Goal: Task Accomplishment & Management: Manage account settings

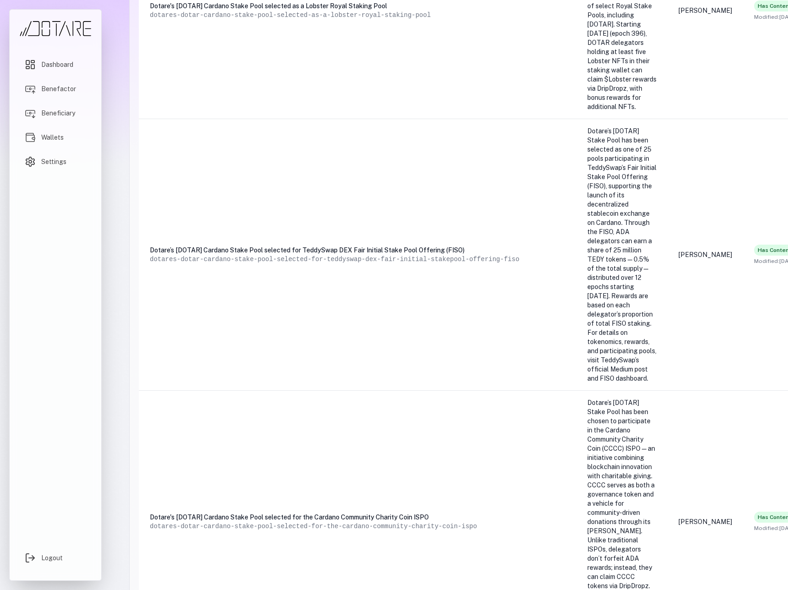
scroll to position [2442, 222]
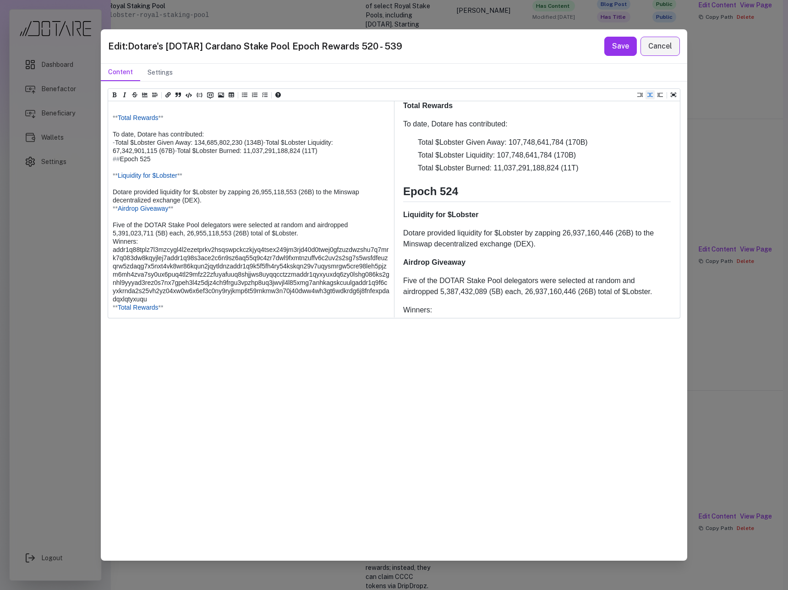
scroll to position [0, 0]
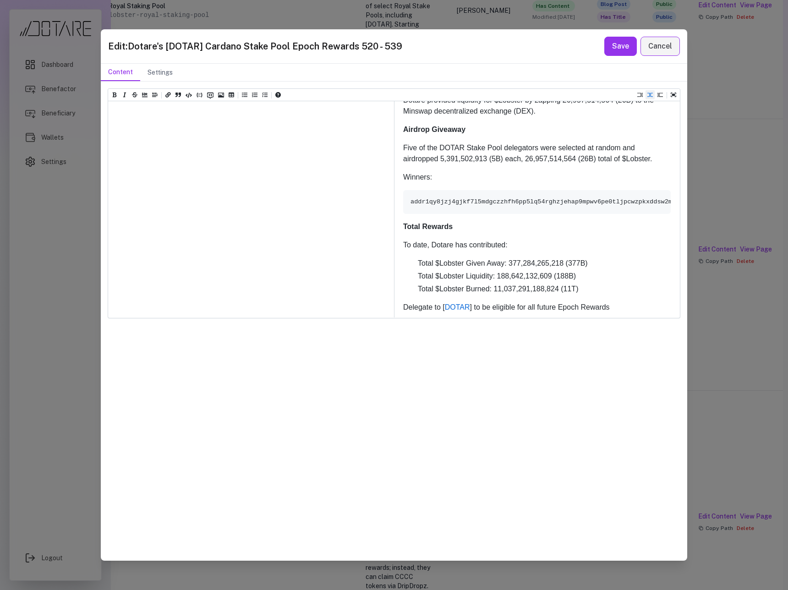
drag, startPoint x: 341, startPoint y: 308, endPoint x: 108, endPoint y: 307, distance: 233.2
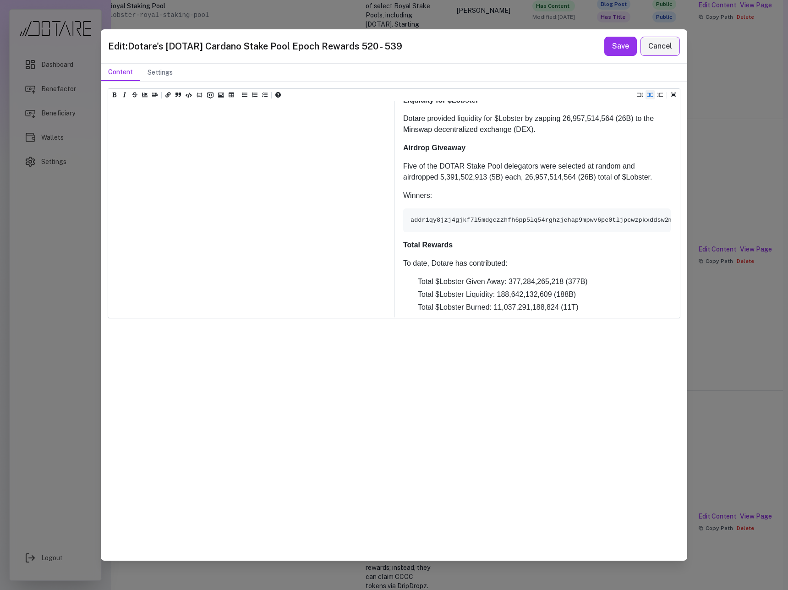
drag, startPoint x: 168, startPoint y: 152, endPoint x: 109, endPoint y: 150, distance: 58.7
paste textarea "**********"
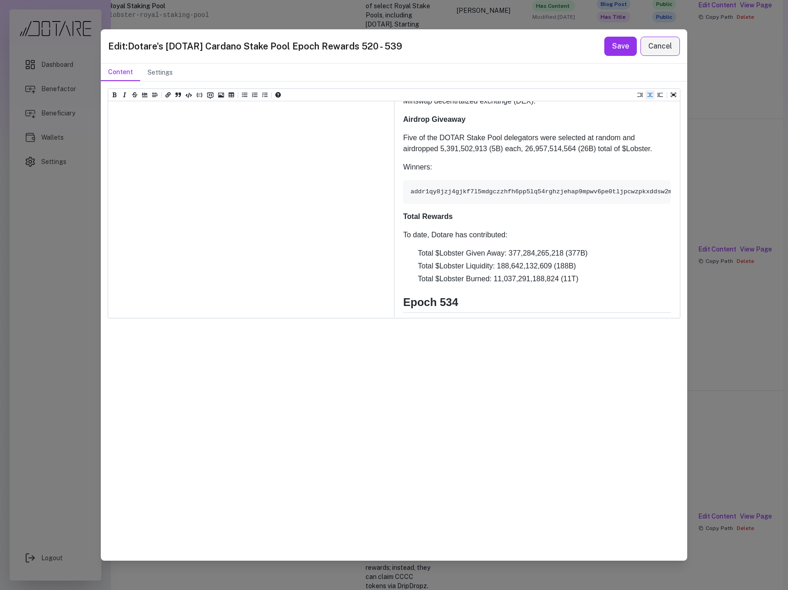
paste textarea "**********"
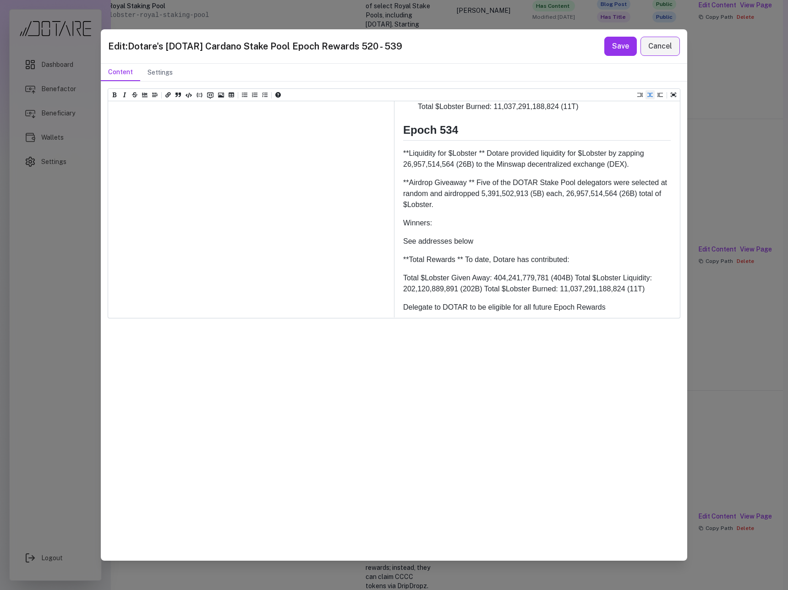
drag, startPoint x: 297, startPoint y: 308, endPoint x: 104, endPoint y: 303, distance: 193.9
click at [104, 303] on div "Heading 1 Heading 2 Heading 3 Heading 4 Heading 5 Heading 6 # Dotare's [DOTAR] …" at bounding box center [394, 321] width 586 height 479
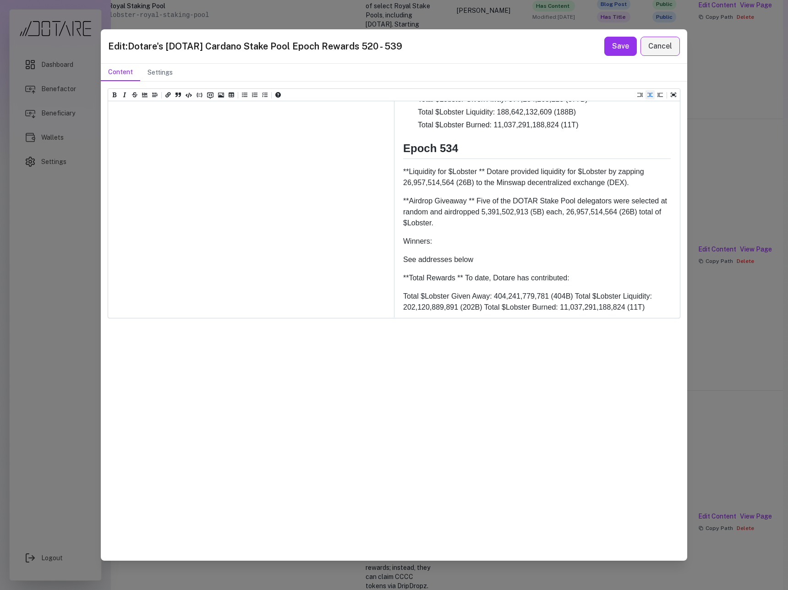
drag, startPoint x: 259, startPoint y: 301, endPoint x: 94, endPoint y: 285, distance: 165.2
click at [94, 285] on div "Edit: Dotare's [DOTAR] Cardano Stake Pool Epoch Rewards 520 - 539 Save Cancel C…" at bounding box center [394, 295] width 788 height 590
click at [246, 95] on icon "Add unordered list (ctrl + shift + u)" at bounding box center [244, 94] width 5 height 5
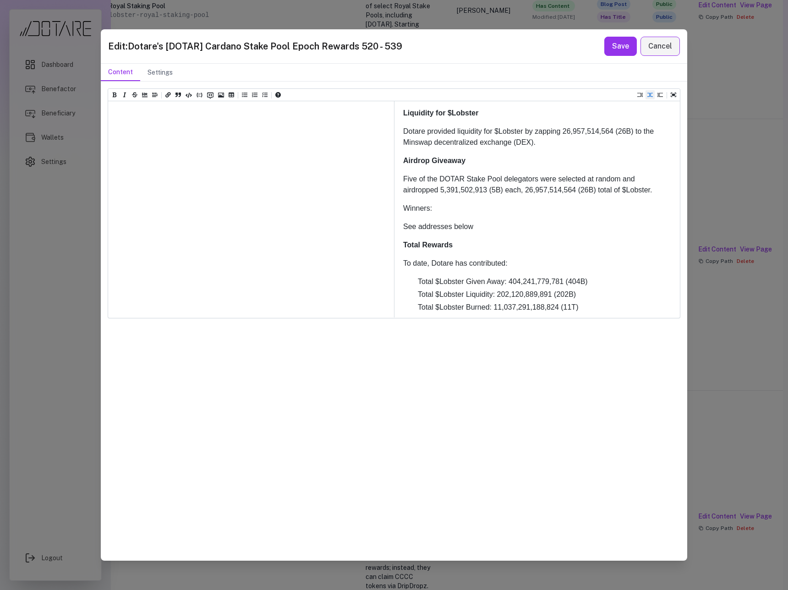
drag, startPoint x: 181, startPoint y: 236, endPoint x: 106, endPoint y: 234, distance: 75.2
click at [106, 234] on div "Heading 1 Heading 2 Heading 3 Heading 4 Heading 5 Heading 6 # Dotare's [DOTAR] …" at bounding box center [394, 321] width 586 height 479
paste textarea "**********"
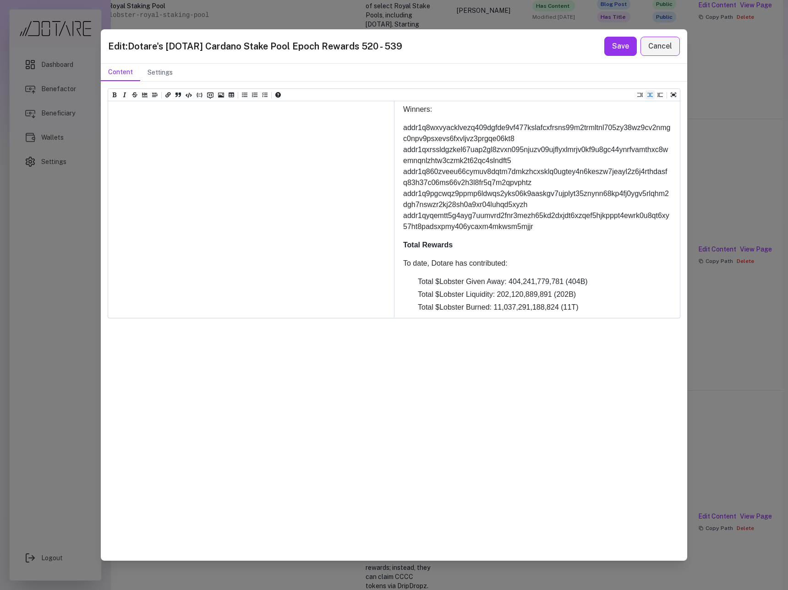
scroll to position [4189, 0]
drag, startPoint x: 202, startPoint y: 289, endPoint x: 112, endPoint y: 214, distance: 116.8
click at [199, 96] on icon "Insert Code Block (ctrl + shift + j)" at bounding box center [200, 95] width 6 height 6
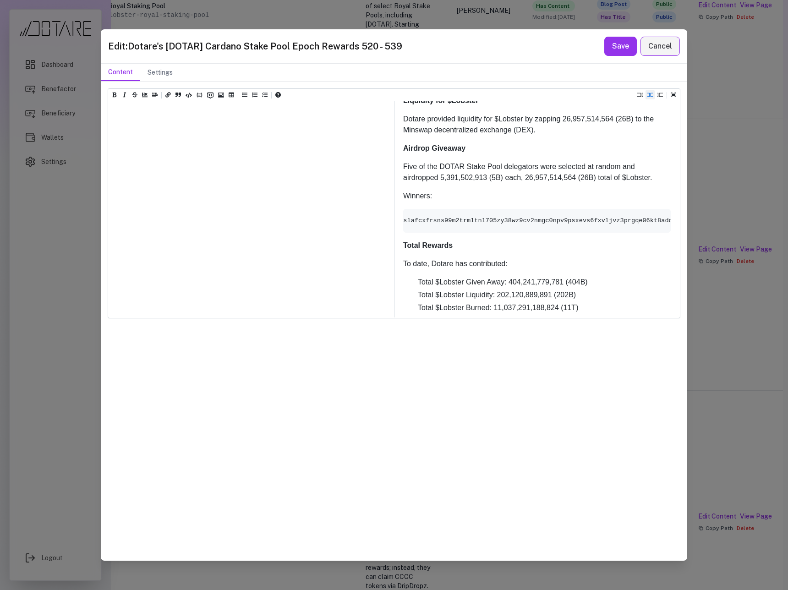
scroll to position [4201, 0]
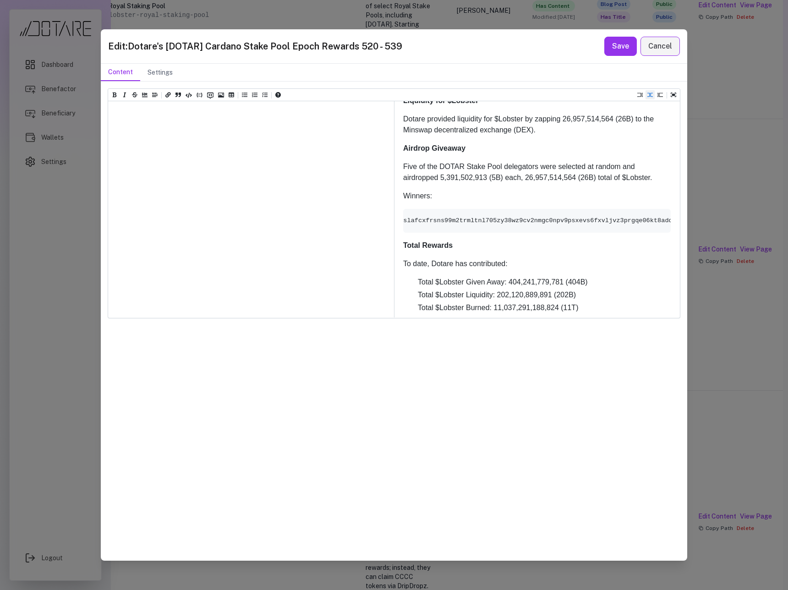
drag, startPoint x: 162, startPoint y: 169, endPoint x: 90, endPoint y: 164, distance: 71.6
click at [90, 164] on div "Edit: Dotare's [DOTAR] Cardano Stake Pool Epoch Rewards 520 - 539 Save Cancel C…" at bounding box center [394, 295] width 788 height 590
paste textarea "**********"
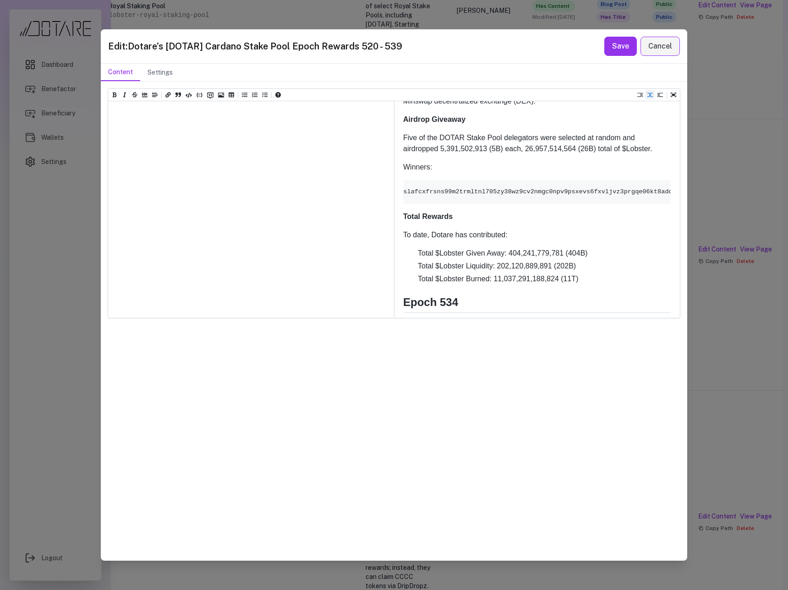
paste textarea "**********"
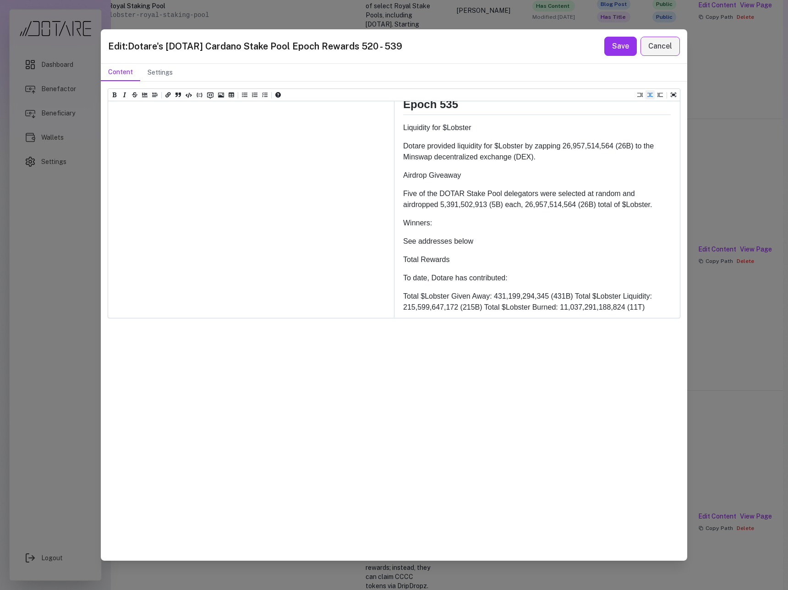
drag, startPoint x: 177, startPoint y: 155, endPoint x: 109, endPoint y: 159, distance: 67.5
drag, startPoint x: 167, startPoint y: 199, endPoint x: 113, endPoint y: 199, distance: 53.6
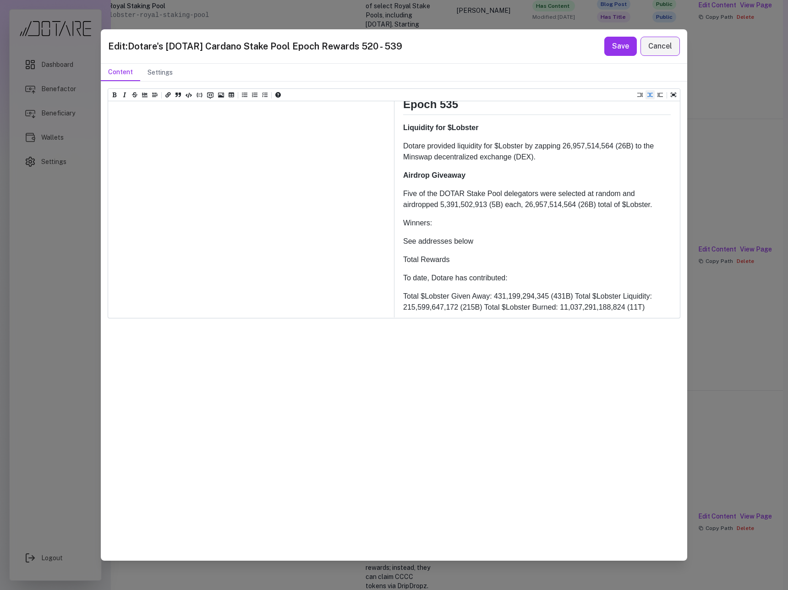
drag, startPoint x: 163, startPoint y: 274, endPoint x: 103, endPoint y: 274, distance: 60.0
click at [103, 274] on div "Heading 1 Heading 2 Heading 3 Heading 4 Heading 5 Heading 6 # Dotare's [DOTAR] …" at bounding box center [394, 321] width 586 height 479
drag, startPoint x: 263, startPoint y: 302, endPoint x: 113, endPoint y: 284, distance: 150.9
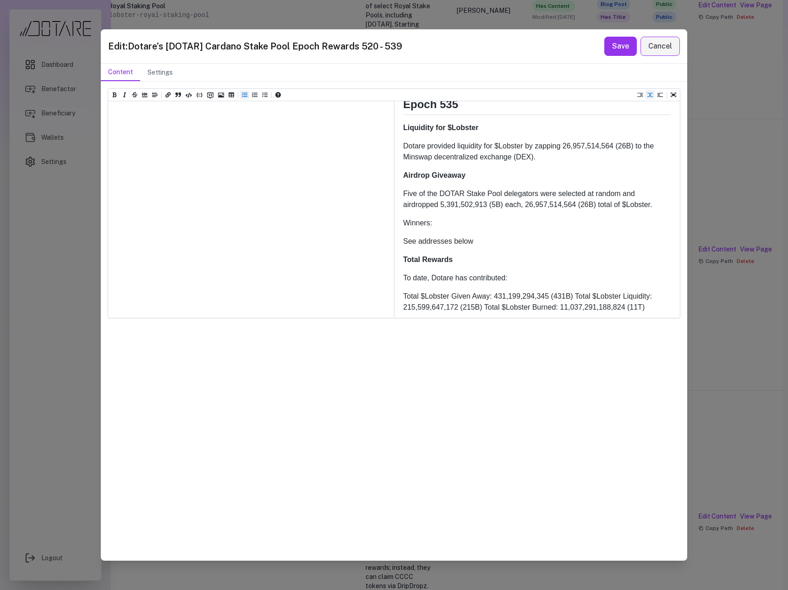
click at [244, 97] on icon "Add unordered list (ctrl + shift + u)" at bounding box center [244, 95] width 5 height 5
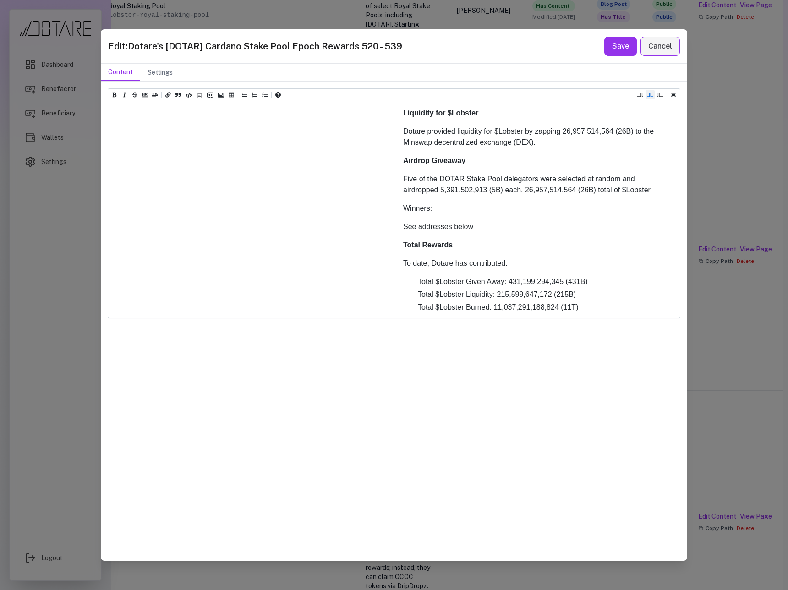
drag, startPoint x: 179, startPoint y: 234, endPoint x: 114, endPoint y: 234, distance: 65.1
paste textarea "**********"
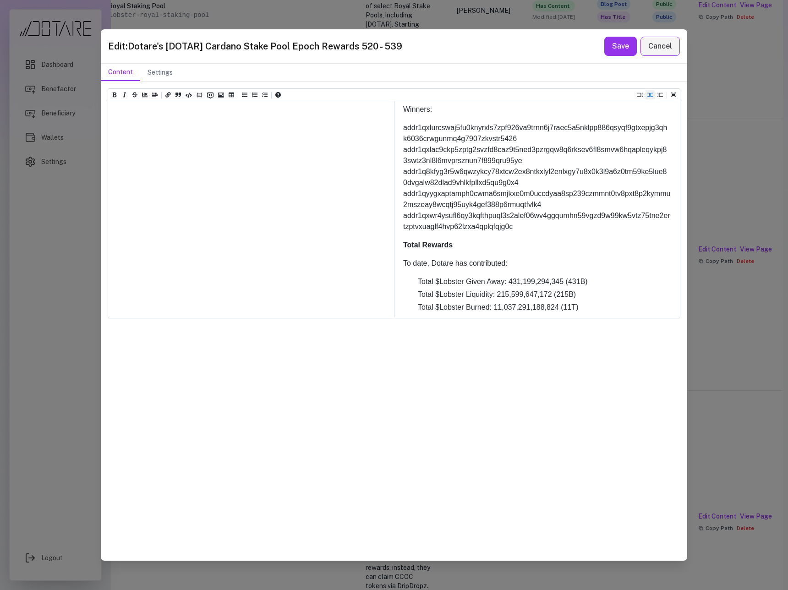
scroll to position [4479, 0]
drag, startPoint x: 179, startPoint y: 292, endPoint x: 98, endPoint y: 221, distance: 107.1
click at [98, 221] on div "Edit: Dotare's [DOTAR] Cardano Stake Pool Epoch Rewards 520 - 539 Save Cancel C…" at bounding box center [394, 295] width 788 height 590
click at [188, 97] on icon "Insert code (ctrl + j)" at bounding box center [189, 95] width 6 height 5
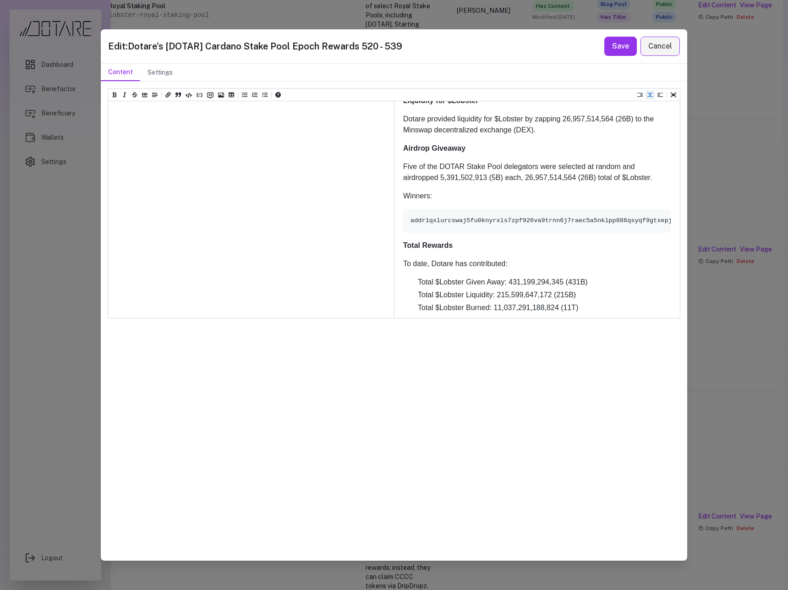
scroll to position [4055, 0]
drag, startPoint x: 164, startPoint y: 220, endPoint x: 108, endPoint y: 219, distance: 55.9
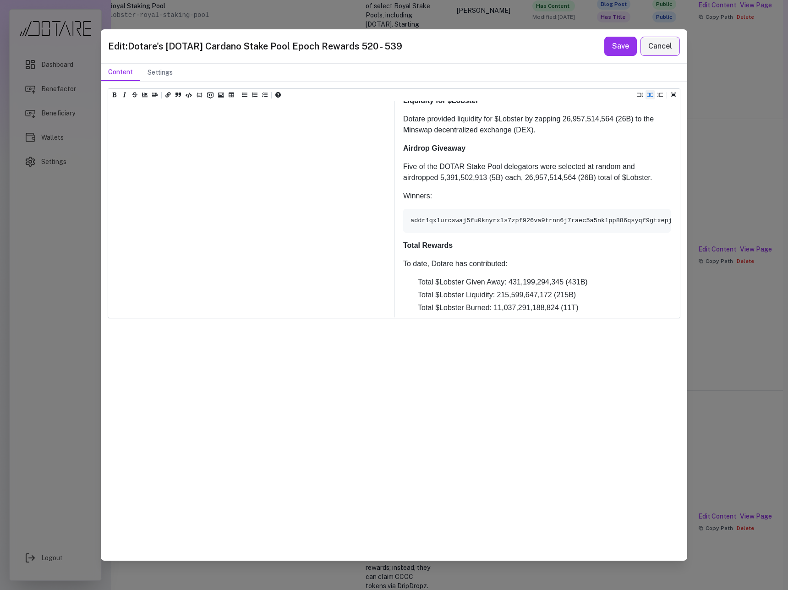
paste textarea "**********"
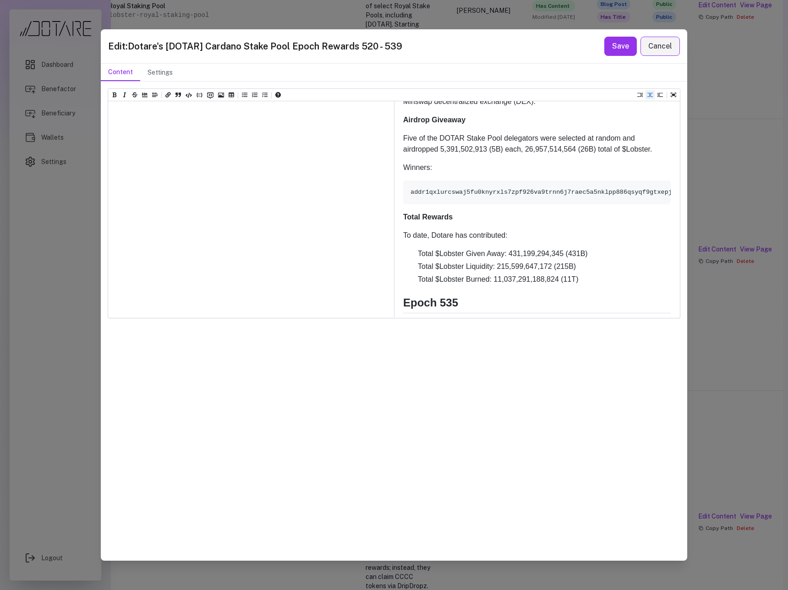
paste textarea "**********"
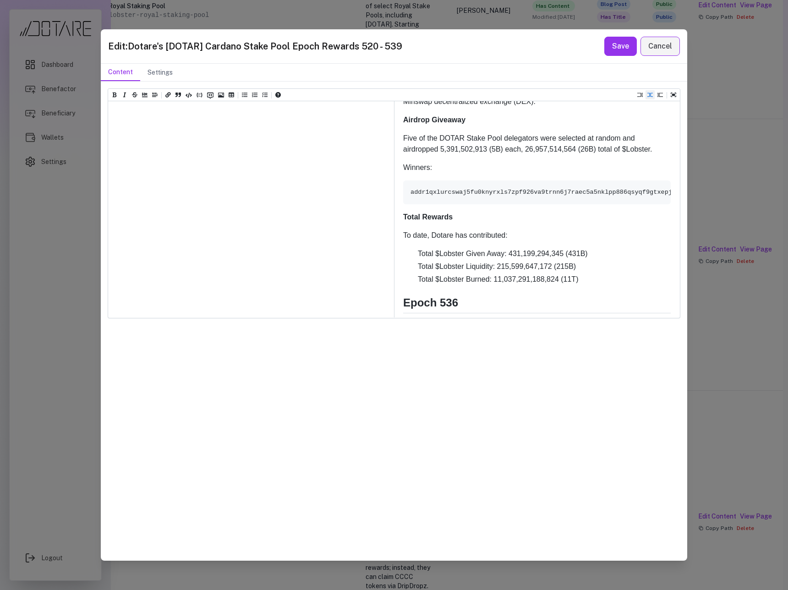
scroll to position [4734, 0]
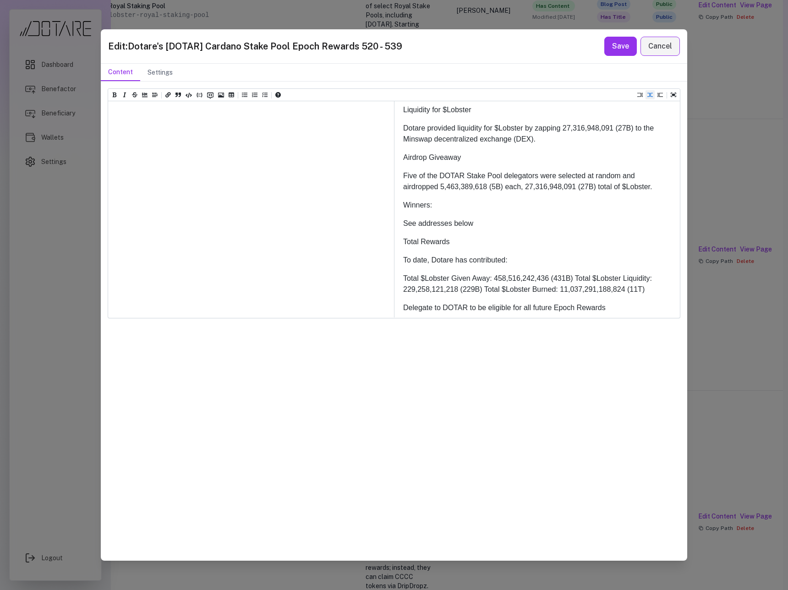
drag, startPoint x: 189, startPoint y: 235, endPoint x: 107, endPoint y: 233, distance: 81.6
click at [107, 233] on div "Heading 1 Heading 2 Heading 3 Heading 4 Heading 5 Heading 6 # Dotare's [DOTAR] …" at bounding box center [394, 321] width 586 height 479
paste textarea "**********"
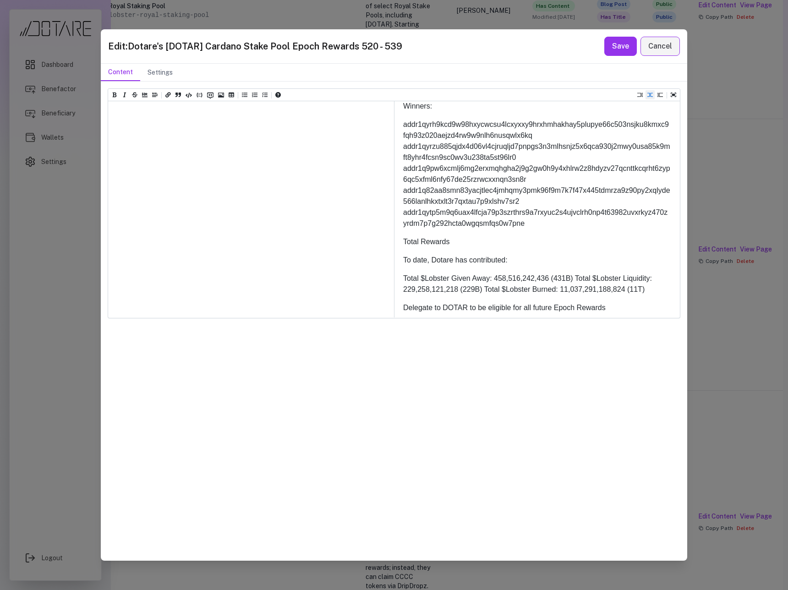
drag, startPoint x: 192, startPoint y: 304, endPoint x: 103, endPoint y: 234, distance: 113.5
click at [103, 234] on div "Heading 1 Heading 2 Heading 3 Heading 4 Heading 5 Heading 6 # Dotare's [DOTAR] …" at bounding box center [394, 321] width 586 height 479
click at [190, 95] on icon "Insert code (ctrl + j)" at bounding box center [189, 95] width 6 height 6
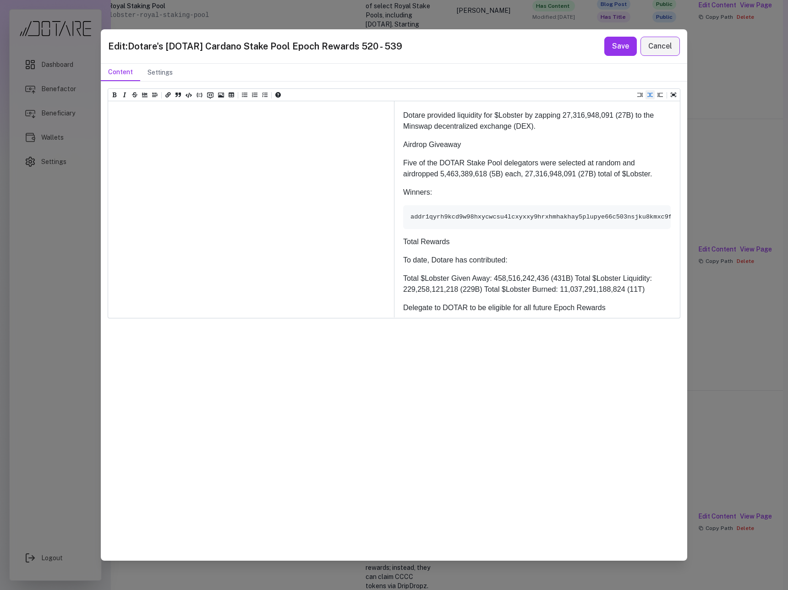
scroll to position [4633, 0]
drag, startPoint x: 188, startPoint y: 139, endPoint x: 105, endPoint y: 134, distance: 83.0
click at [105, 134] on div "Heading 1 Heading 2 Heading 3 Heading 4 Heading 5 Heading 6 # Dotare's [DOTAR] …" at bounding box center [394, 321] width 586 height 479
drag, startPoint x: 174, startPoint y: 180, endPoint x: 113, endPoint y: 176, distance: 61.5
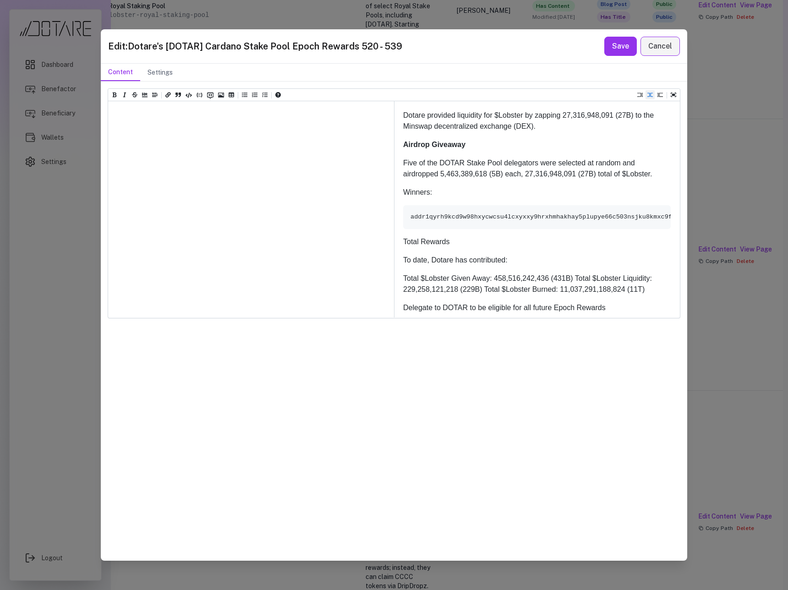
scroll to position [4791, 0]
drag, startPoint x: 158, startPoint y: 244, endPoint x: 102, endPoint y: 240, distance: 56.0
click at [102, 240] on div "Heading 1 Heading 2 Heading 3 Heading 4 Heading 5 Heading 6 # Dotare's [DOTAR] …" at bounding box center [394, 321] width 586 height 479
drag, startPoint x: 263, startPoint y: 292, endPoint x: 111, endPoint y: 273, distance: 153.4
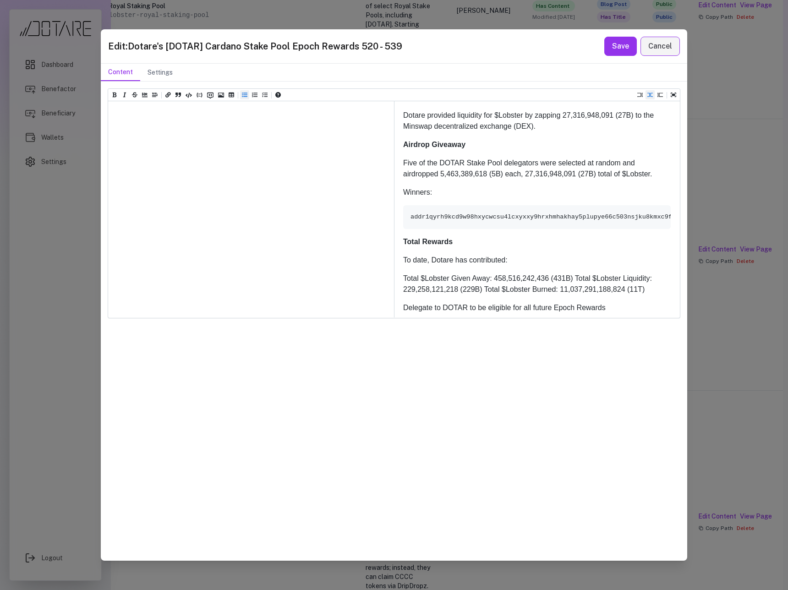
click at [243, 94] on icon "Add unordered list (ctrl + shift + u)" at bounding box center [244, 95] width 5 height 5
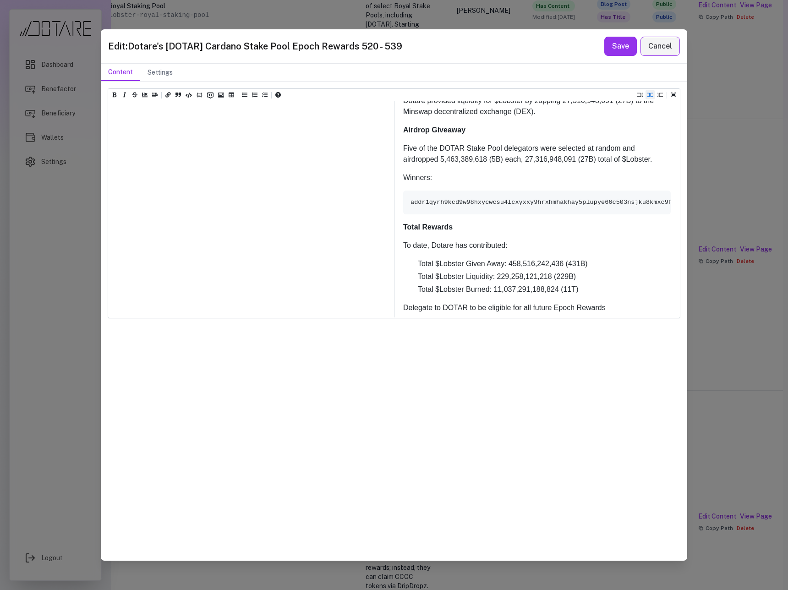
drag, startPoint x: 304, startPoint y: 311, endPoint x: 77, endPoint y: 312, distance: 227.2
click at [77, 312] on div "Edit: Dotare's [DOTAR] Cardano Stake Pool Epoch Rewards 520 - 539 Save Cancel C…" at bounding box center [394, 295] width 788 height 590
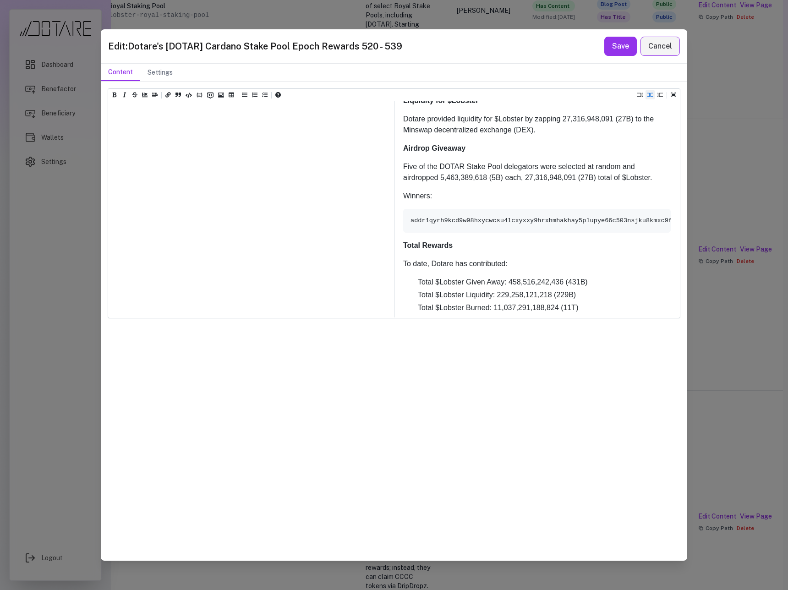
scroll to position [4417, 0]
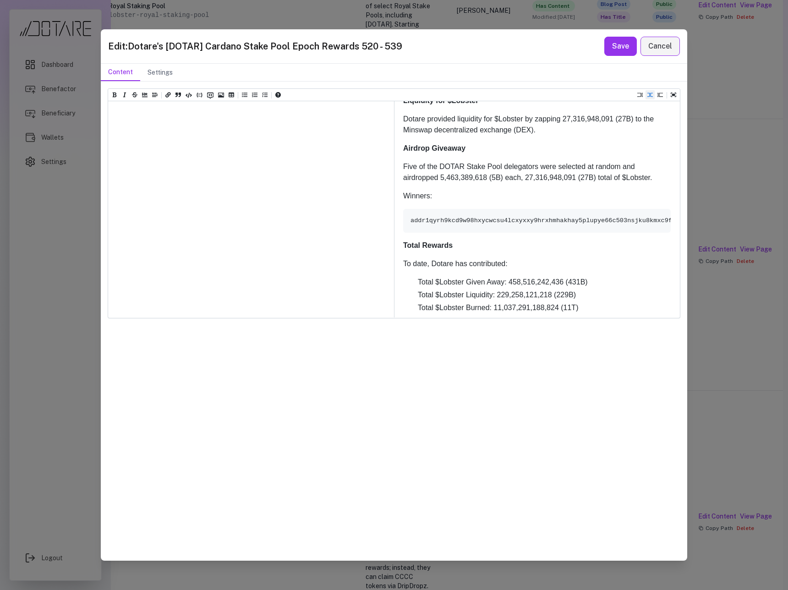
paste textarea "**********"
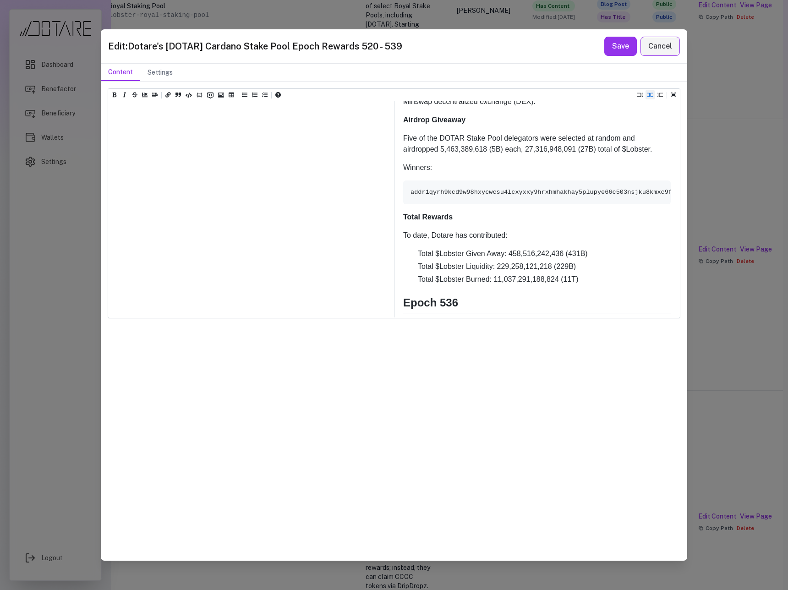
scroll to position [4811, 0]
paste textarea "**********"
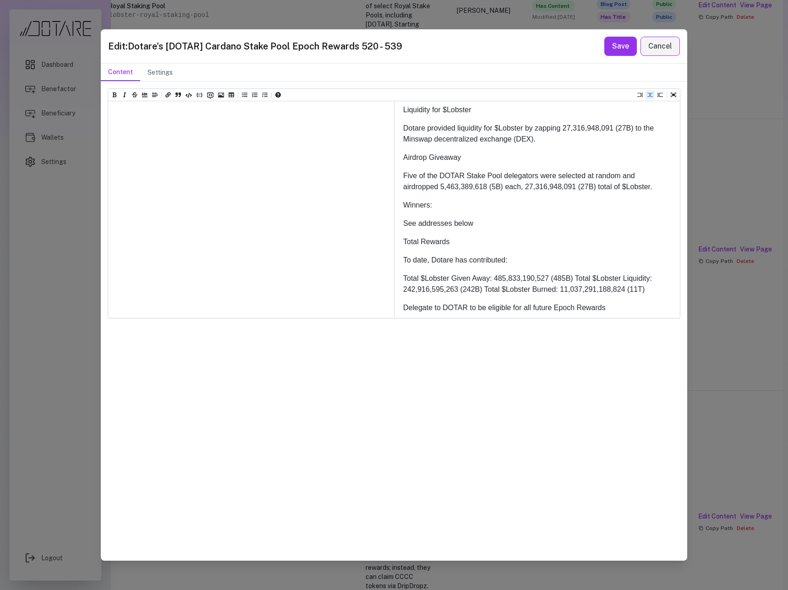
scroll to position [4736, 0]
drag, startPoint x: 183, startPoint y: 151, endPoint x: 111, endPoint y: 150, distance: 71.5
drag, startPoint x: 174, startPoint y: 193, endPoint x: 102, endPoint y: 189, distance: 71.6
click at [102, 189] on div "Heading 1 Heading 2 Heading 3 Heading 4 Heading 5 Heading 6 # Dotare's [DOTAR] …" at bounding box center [394, 321] width 586 height 479
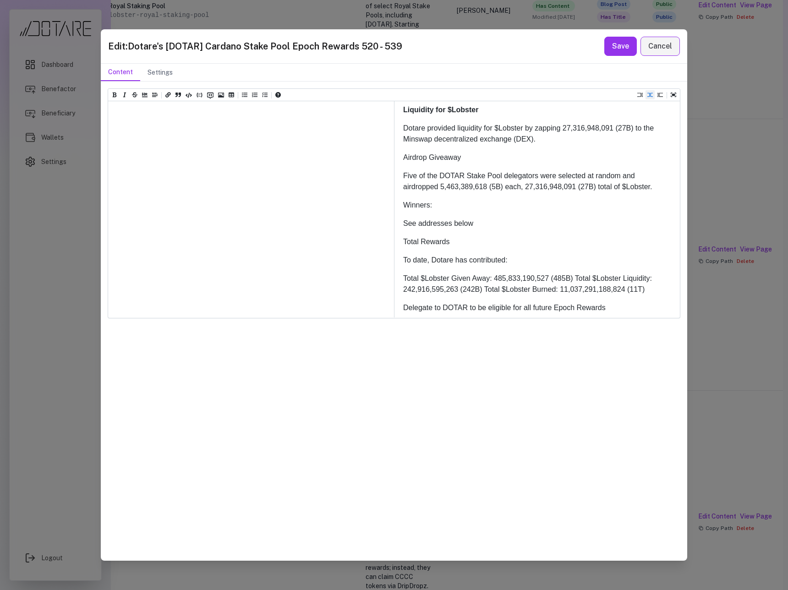
drag, startPoint x: 167, startPoint y: 192, endPoint x: 111, endPoint y: 193, distance: 55.4
paste textarea "**********"
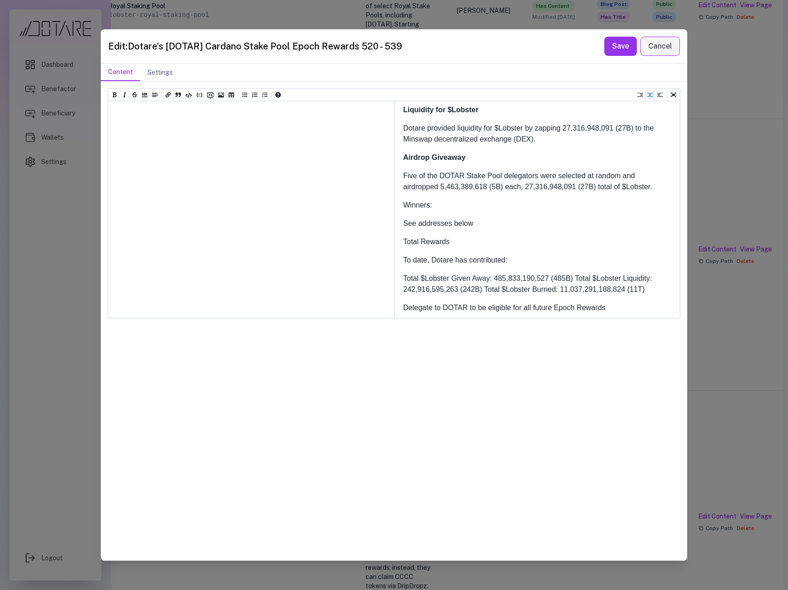
drag, startPoint x: 160, startPoint y: 236, endPoint x: 109, endPoint y: 235, distance: 50.9
drag, startPoint x: 263, startPoint y: 283, endPoint x: 106, endPoint y: 269, distance: 158.2
click at [106, 269] on div "Heading 1 Heading 2 Heading 3 Heading 4 Heading 5 Heading 6 # Dotare's [DOTAR] …" at bounding box center [394, 321] width 586 height 479
click at [247, 95] on button "Add unordered list (ctrl + shift + u)" at bounding box center [244, 94] width 9 height 9
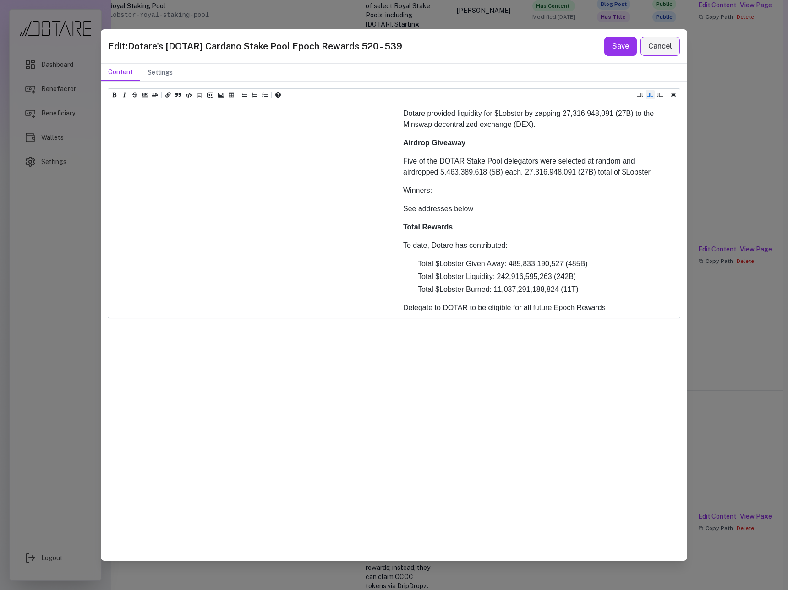
drag, startPoint x: 294, startPoint y: 302, endPoint x: 110, endPoint y: 301, distance: 183.7
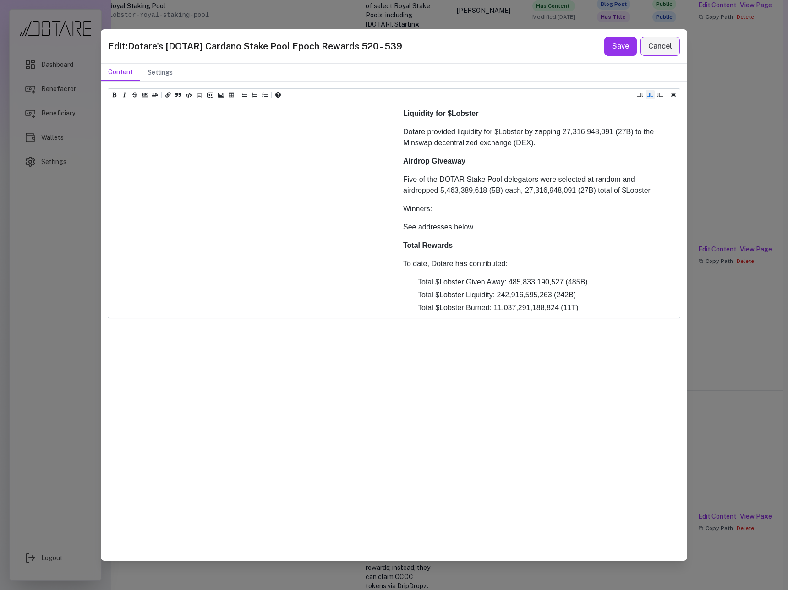
scroll to position [5002, 0]
drag, startPoint x: 182, startPoint y: 242, endPoint x: 108, endPoint y: 246, distance: 74.8
paste textarea "**********"
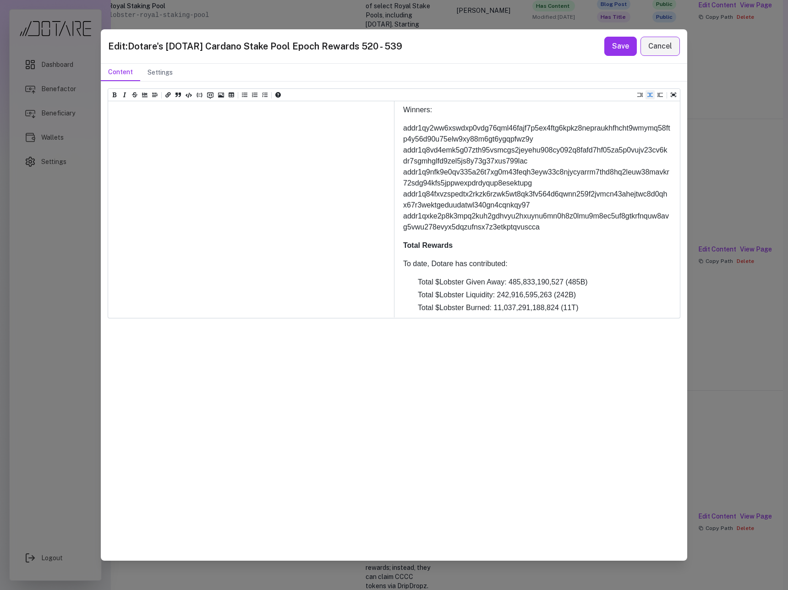
scroll to position [5044, 0]
drag, startPoint x: 198, startPoint y: 296, endPoint x: 107, endPoint y: 226, distance: 114.7
click at [107, 226] on div "Heading 1 Heading 2 Heading 3 Heading 4 Heading 5 Heading 6 # Dotare's [DOTAR] …" at bounding box center [394, 321] width 586 height 479
click at [198, 97] on icon "Insert Code Block (ctrl + shift + j)" at bounding box center [200, 95] width 6 height 6
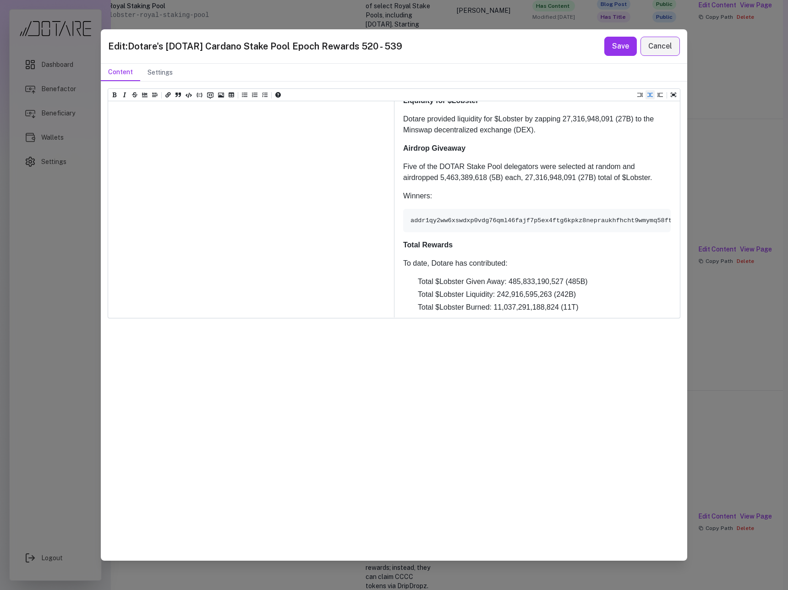
paste textarea "**********"
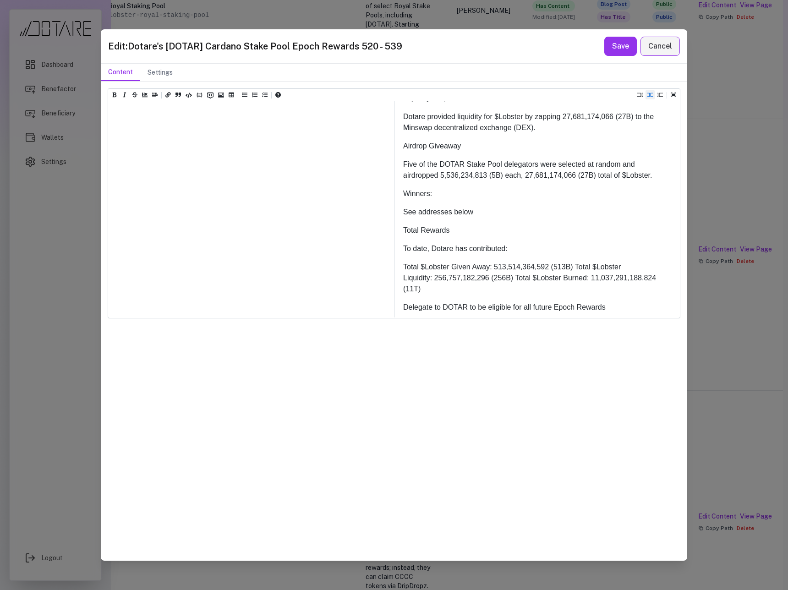
scroll to position [4863, 0]
drag, startPoint x: 164, startPoint y: 157, endPoint x: 107, endPoint y: 156, distance: 57.3
click at [107, 156] on div "Heading 1 Heading 2 Heading 3 Heading 4 Heading 5 Heading 6 # Dotare's [DOTAR] …" at bounding box center [394, 321] width 586 height 479
paste textarea "**********"
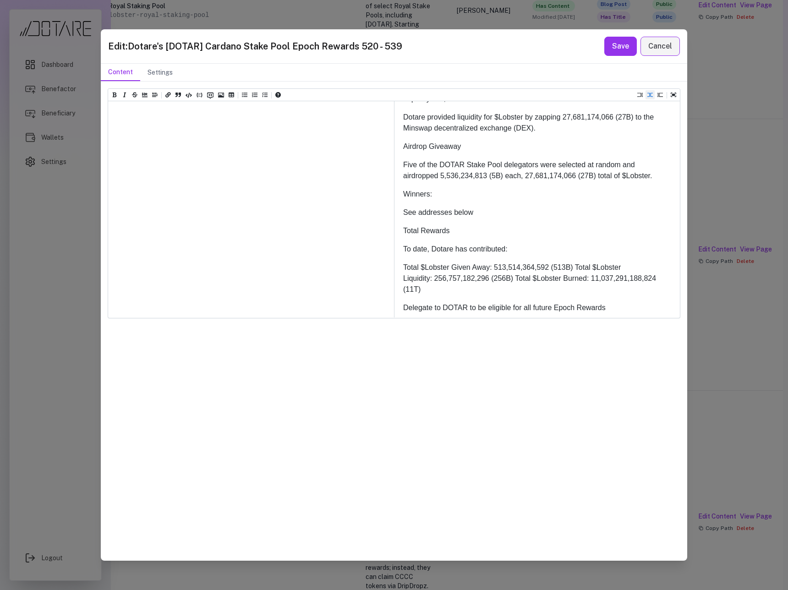
drag, startPoint x: 186, startPoint y: 220, endPoint x: 114, endPoint y: 219, distance: 72.4
drag, startPoint x: 171, startPoint y: 261, endPoint x: 112, endPoint y: 261, distance: 59.1
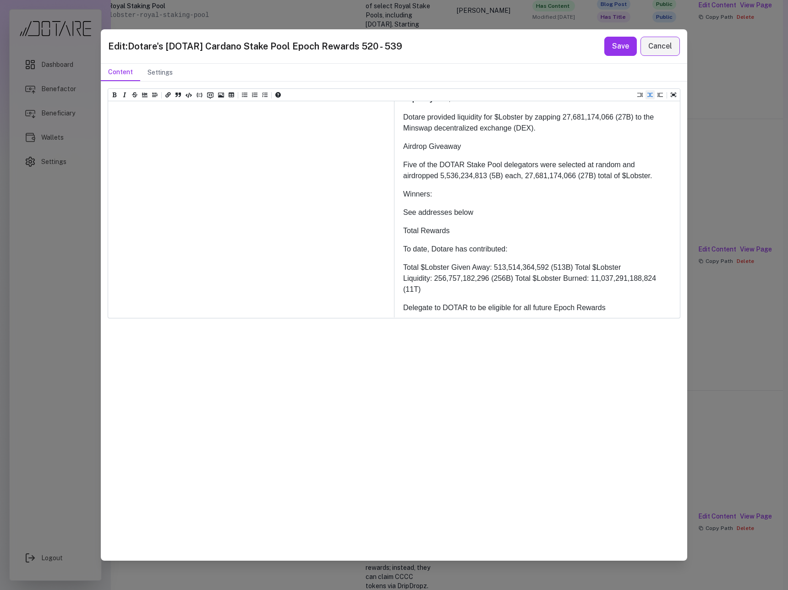
drag, startPoint x: 161, startPoint y: 246, endPoint x: 114, endPoint y: 246, distance: 47.2
drag, startPoint x: 265, startPoint y: 291, endPoint x: 103, endPoint y: 280, distance: 162.1
click at [103, 280] on div "Heading 1 Heading 2 Heading 3 Heading 4 Heading 5 Heading 6 # Dotare's [DOTAR] …" at bounding box center [394, 321] width 586 height 479
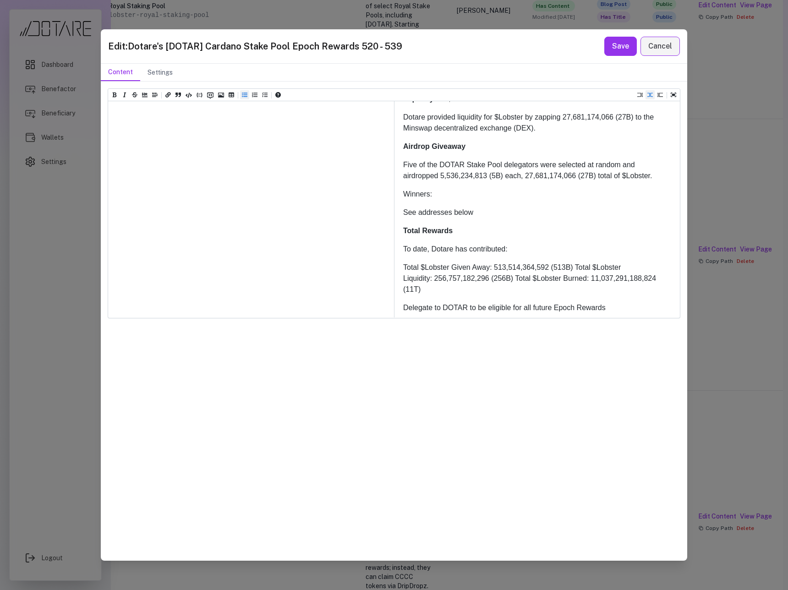
click at [245, 97] on icon "Add unordered list (ctrl + shift + u)" at bounding box center [244, 95] width 5 height 5
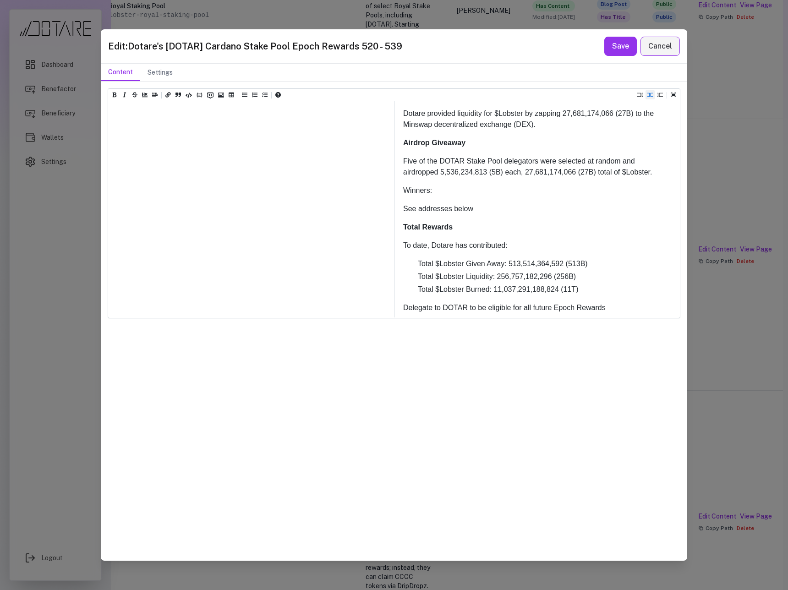
drag, startPoint x: 185, startPoint y: 226, endPoint x: 109, endPoint y: 225, distance: 75.1
paste textarea "**********"
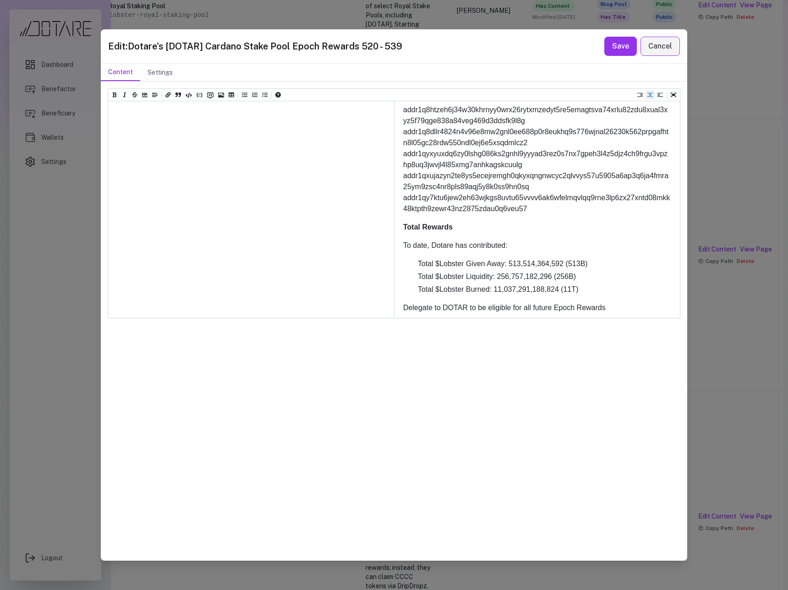
drag, startPoint x: 193, startPoint y: 302, endPoint x: 105, endPoint y: 229, distance: 114.5
click at [105, 229] on div "Heading 1 Heading 2 Heading 3 Heading 4 Heading 5 Heading 6 # Dotare's [DOTAR] …" at bounding box center [394, 321] width 586 height 479
click at [197, 95] on icon "Insert Code Block (ctrl + shift + j)" at bounding box center [200, 95] width 6 height 5
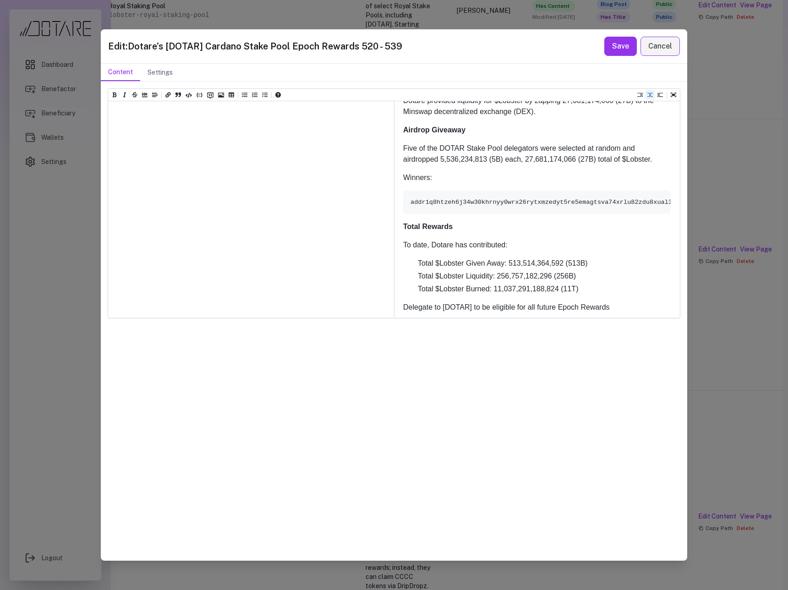
click at [169, 96] on icon "Add a link (ctrl + l)" at bounding box center [167, 95] width 5 height 5
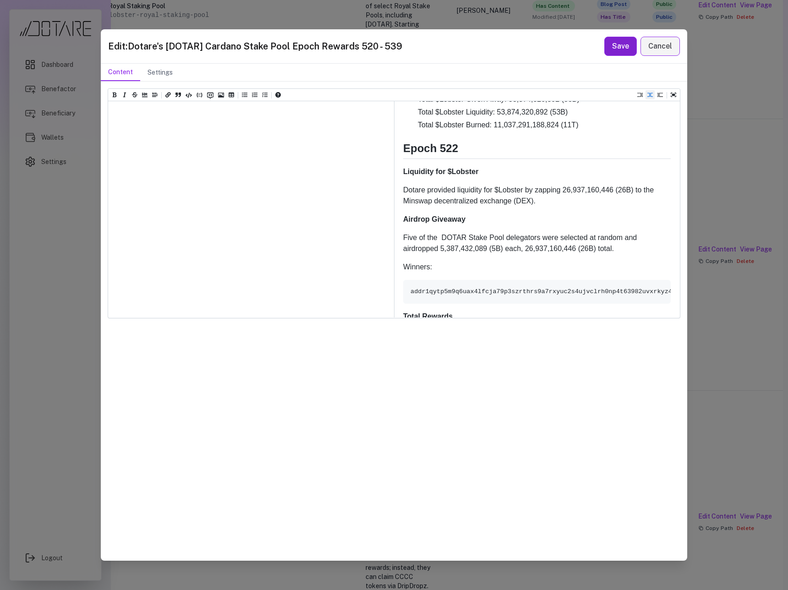
type textarea "**********"
click at [619, 50] on button "Save" at bounding box center [620, 46] width 33 height 19
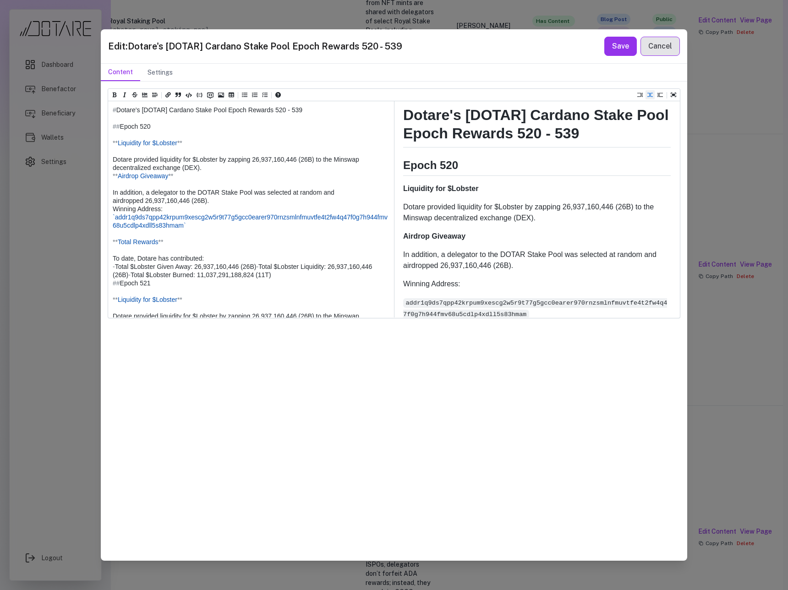
click at [657, 50] on button "Cancel" at bounding box center [659, 46] width 39 height 19
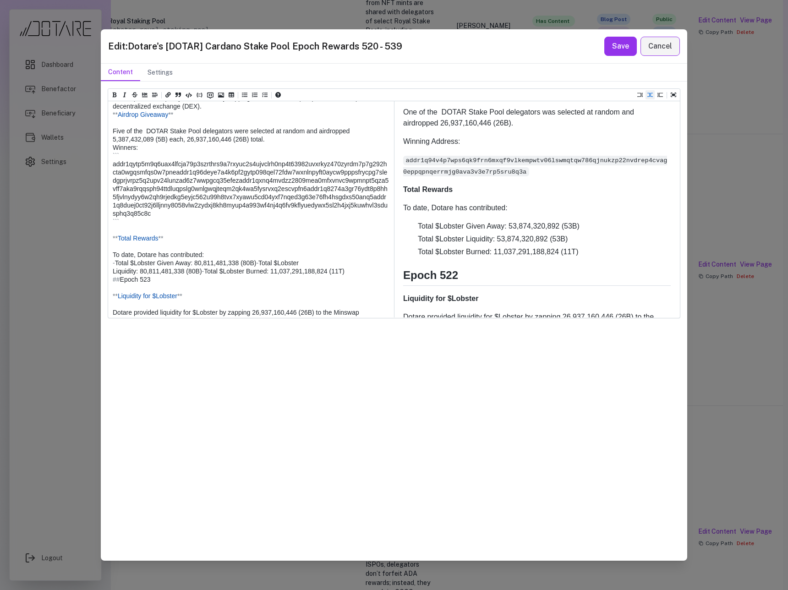
scroll to position [387, 0]
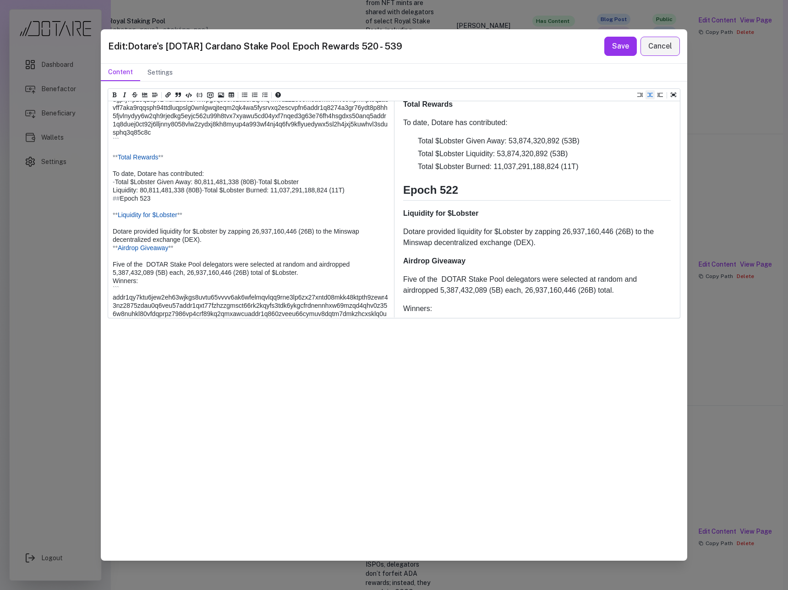
drag, startPoint x: 191, startPoint y: 285, endPoint x: 92, endPoint y: 205, distance: 127.7
click at [92, 205] on div "Edit: Dotare's [DOTAR] Cardano Stake Pool Epoch Rewards 520 - 539 Save Cancel C…" at bounding box center [394, 295] width 788 height 590
click at [190, 96] on icon "Insert code (ctrl + j)" at bounding box center [189, 95] width 6 height 6
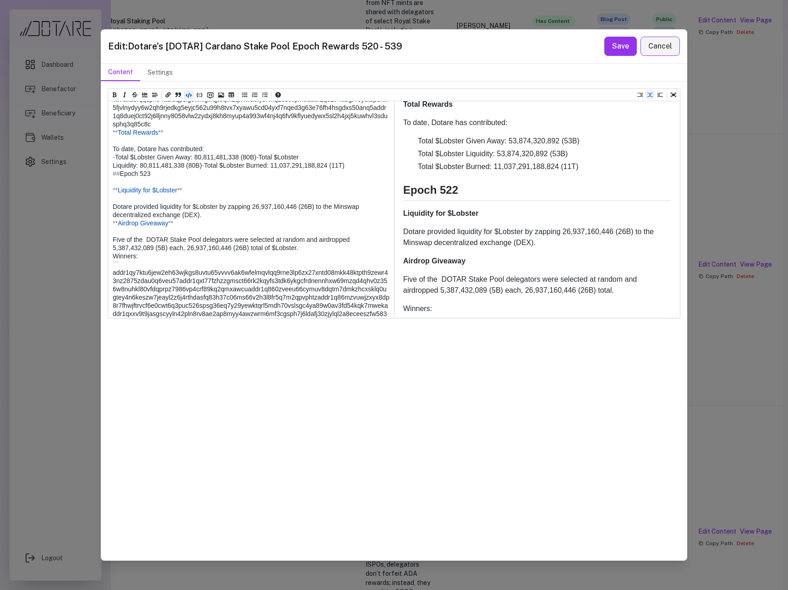
click at [191, 95] on icon "Insert code (ctrl + j)" at bounding box center [189, 95] width 6 height 5
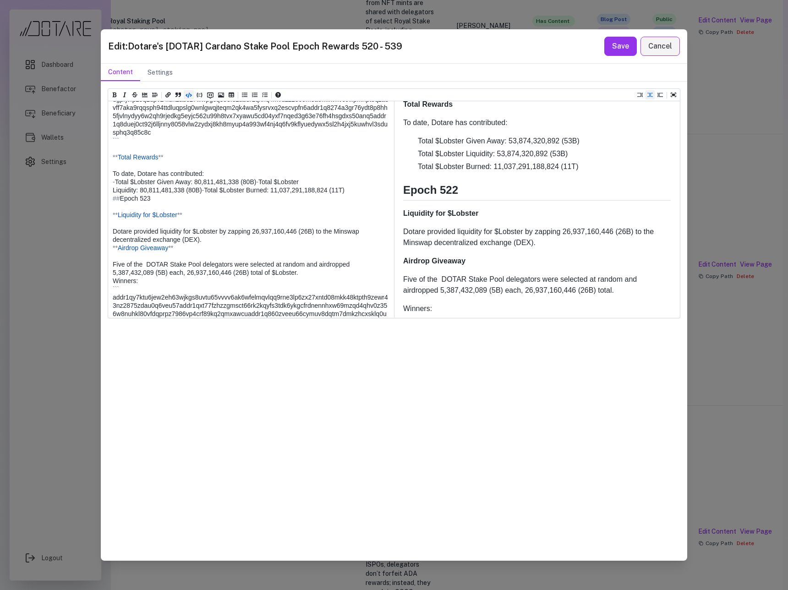
click at [191, 95] on icon "Insert code (ctrl + j)" at bounding box center [189, 95] width 6 height 5
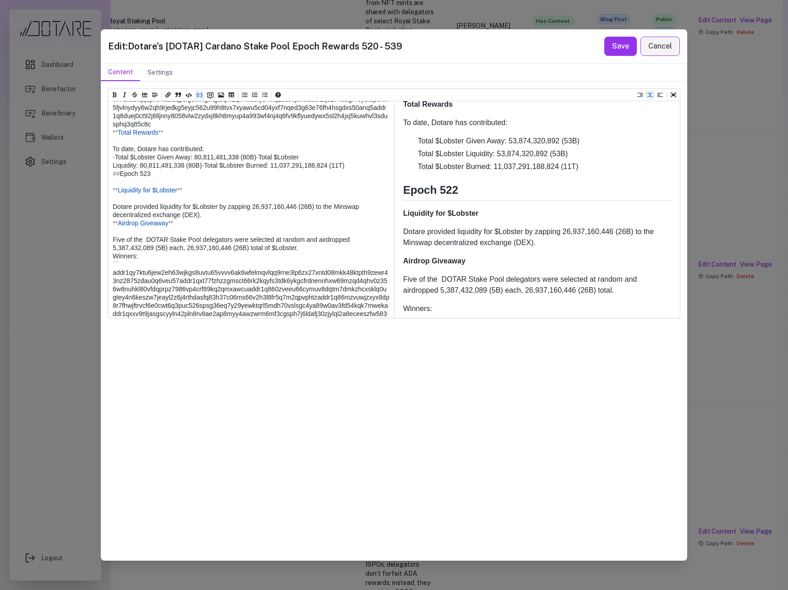
click at [199, 94] on icon "Insert Code Block (ctrl + shift + j)" at bounding box center [200, 95] width 6 height 6
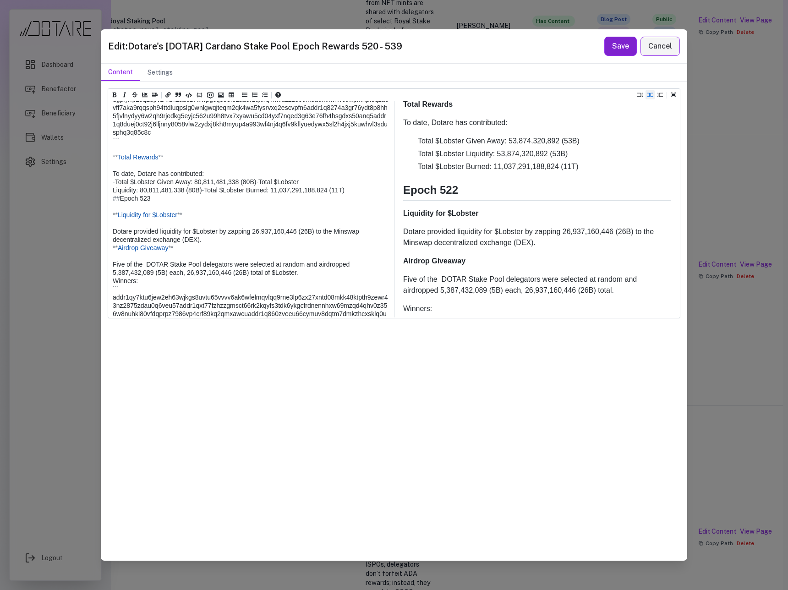
type textarea "**********"
click at [625, 50] on button "Save" at bounding box center [620, 46] width 33 height 19
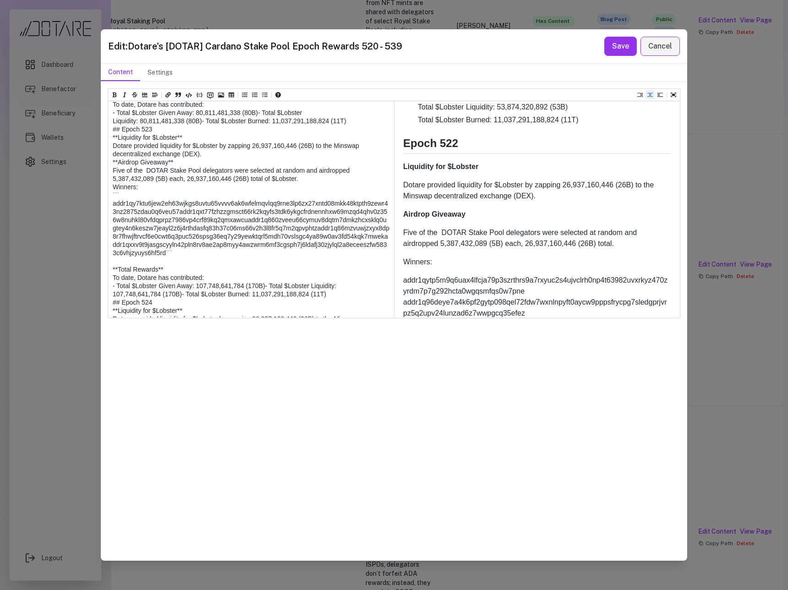
drag, startPoint x: 133, startPoint y: 236, endPoint x: 101, endPoint y: 233, distance: 32.7
click at [101, 233] on div "Heading 1 Heading 2 Heading 3 Heading 4 Heading 5 Heading 6 # Dotare's [DOTAR] …" at bounding box center [394, 321] width 586 height 479
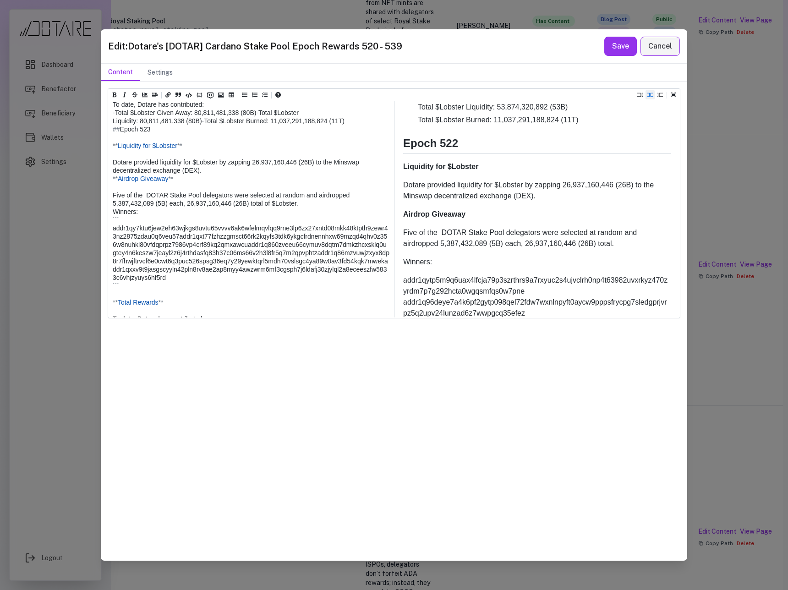
drag, startPoint x: 186, startPoint y: 229, endPoint x: 104, endPoint y: 154, distance: 109.9
click at [104, 154] on div "Heading 1 Heading 2 Heading 3 Heading 4 Heading 5 Heading 6 # Dotare's [DOTAR] …" at bounding box center [394, 321] width 586 height 479
click at [187, 96] on icon "Insert code (ctrl + j)" at bounding box center [189, 95] width 6 height 5
click at [197, 94] on icon "Insert Code Block (ctrl + shift + j)" at bounding box center [200, 95] width 6 height 5
click at [188, 95] on icon "Insert code (ctrl + j)" at bounding box center [189, 95] width 6 height 6
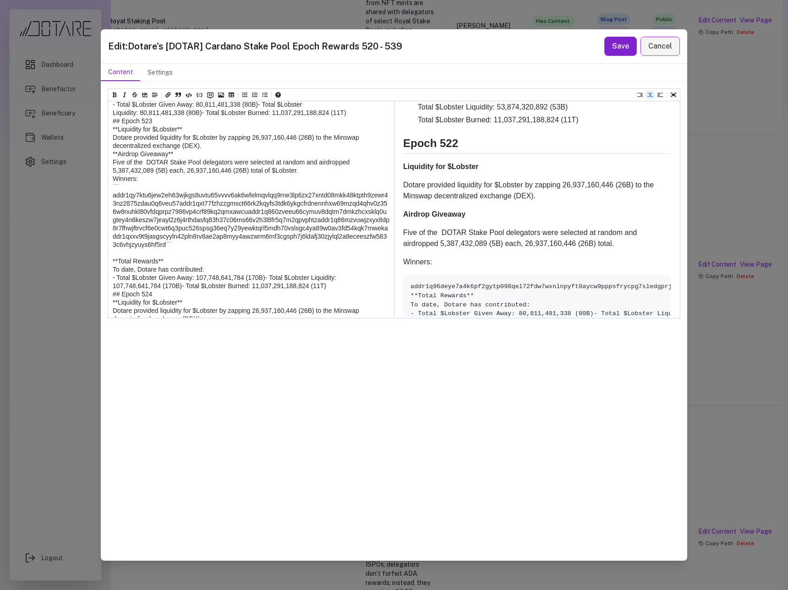
type textarea "**********"
click at [617, 54] on button "Save" at bounding box center [620, 46] width 33 height 19
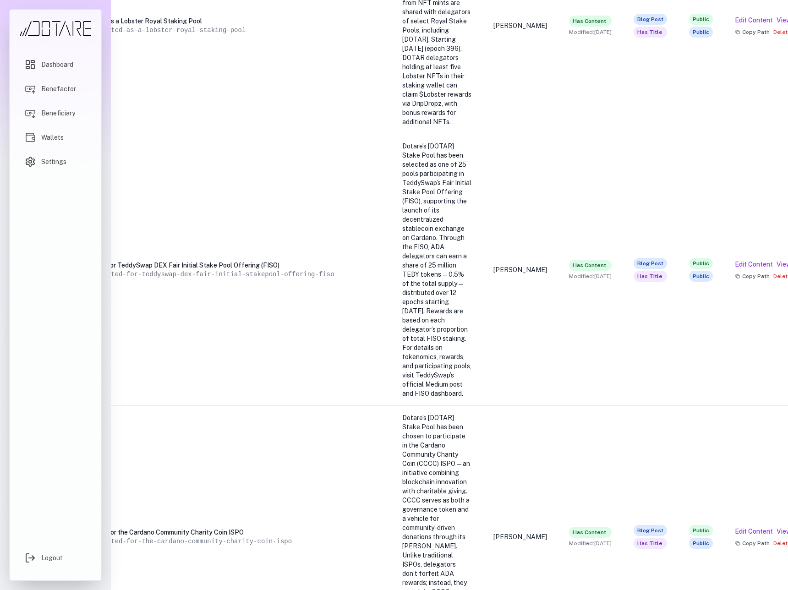
scroll to position [2427, 222]
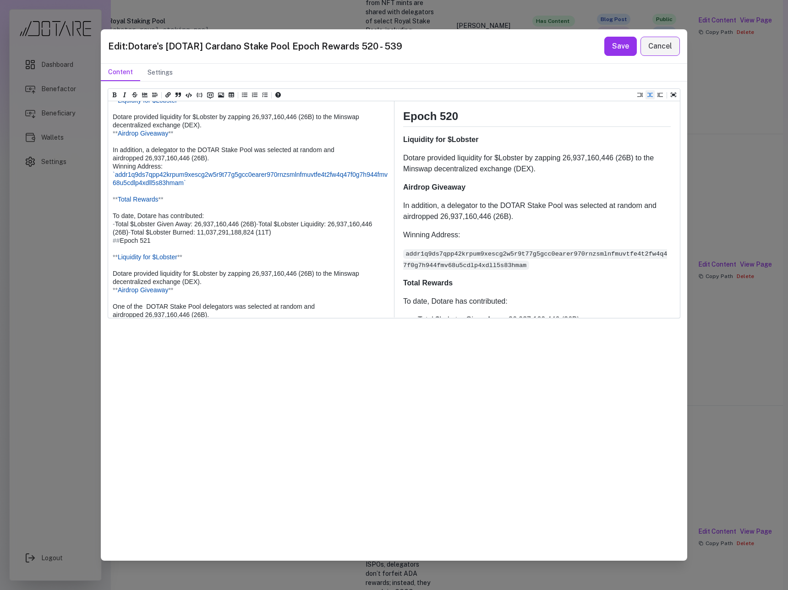
scroll to position [60, 0]
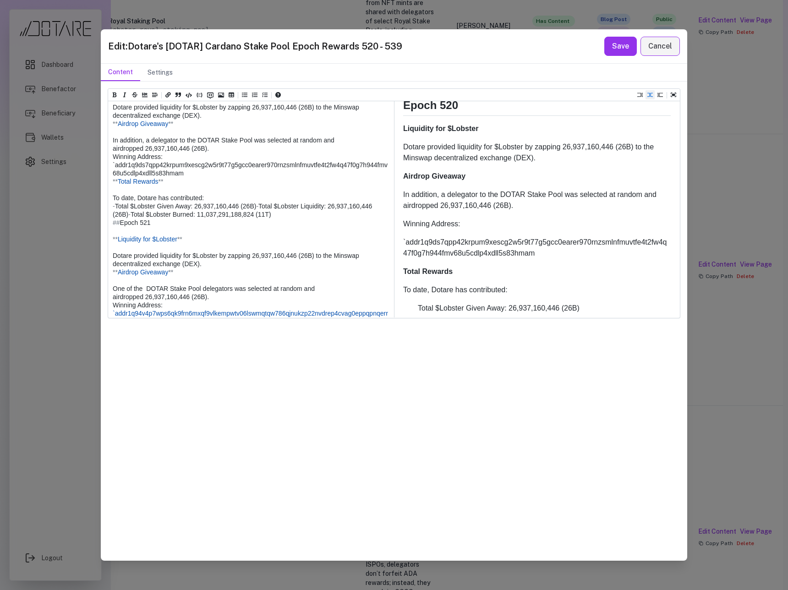
drag, startPoint x: 114, startPoint y: 189, endPoint x: 102, endPoint y: 189, distance: 11.9
click at [102, 189] on div "Heading 1 Heading 2 Heading 3 Heading 4 Heading 5 Heading 6 # Dotare's [DOTAR] …" at bounding box center [394, 321] width 586 height 479
drag, startPoint x: 208, startPoint y: 197, endPoint x: 106, endPoint y: 191, distance: 101.5
click at [106, 191] on div "Heading 1 Heading 2 Heading 3 Heading 4 Heading 5 Heading 6 # Dotare's [DOTAR] …" at bounding box center [394, 321] width 586 height 479
click at [189, 95] on icon "Insert code (ctrl + j)" at bounding box center [189, 95] width 6 height 5
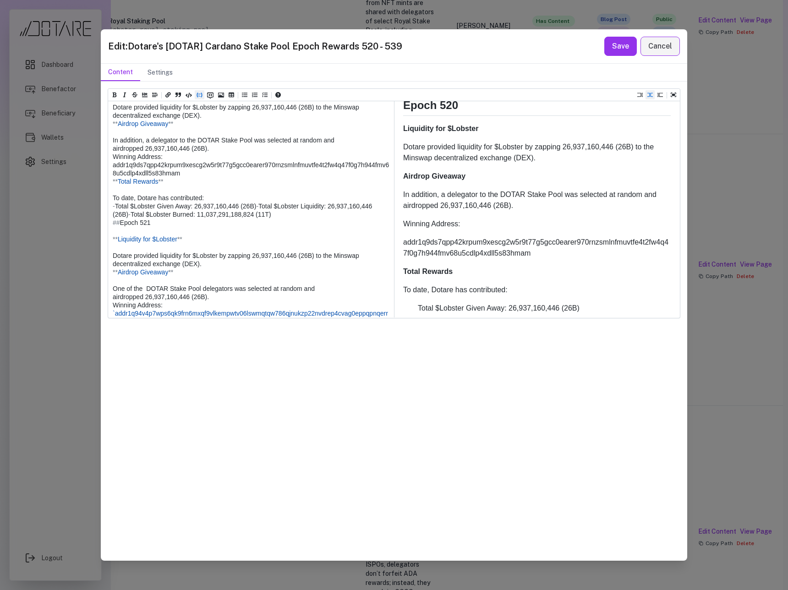
click at [197, 95] on icon "Insert Code Block (ctrl + shift + j)" at bounding box center [200, 95] width 6 height 6
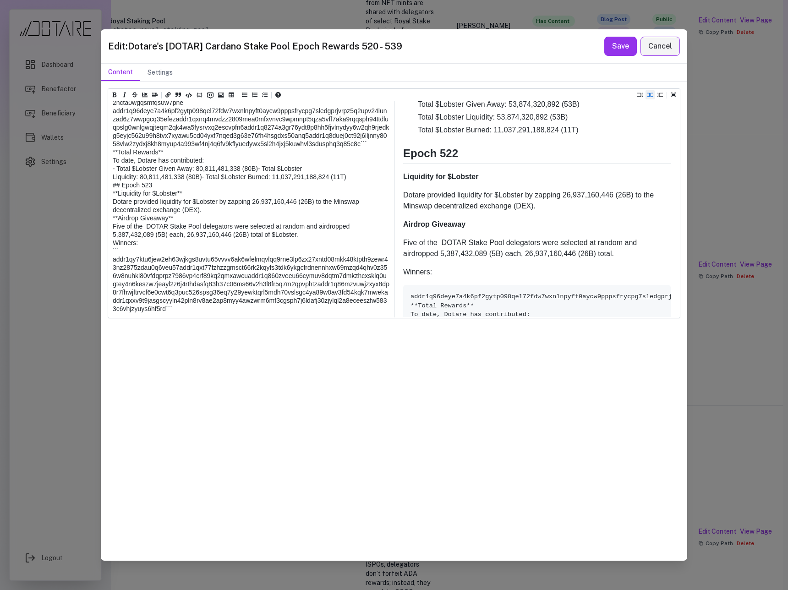
scroll to position [529, 0]
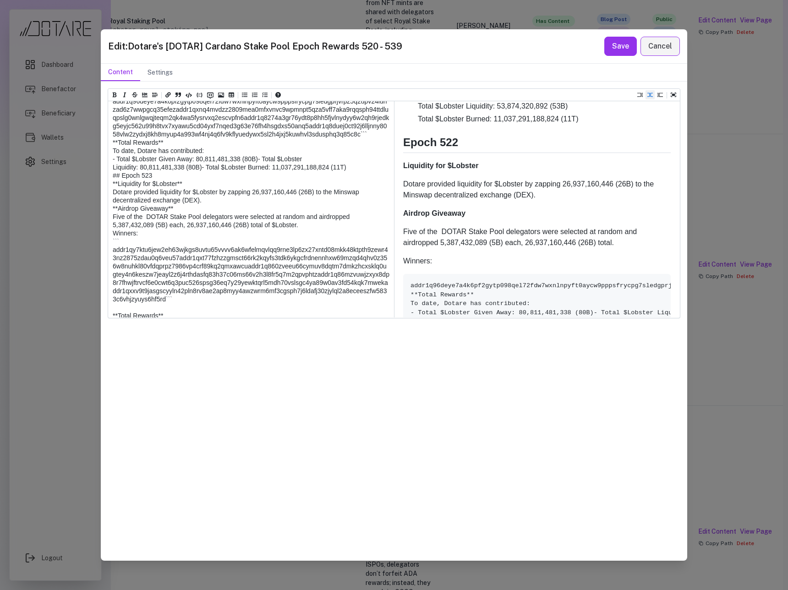
drag, startPoint x: 118, startPoint y: 207, endPoint x: 99, endPoint y: 208, distance: 19.3
click at [99, 208] on div "Edit: Dotare's [DOTAR] Cardano Stake Pool Epoch Rewards 520 - 539 Save Cancel C…" at bounding box center [394, 295] width 788 height 590
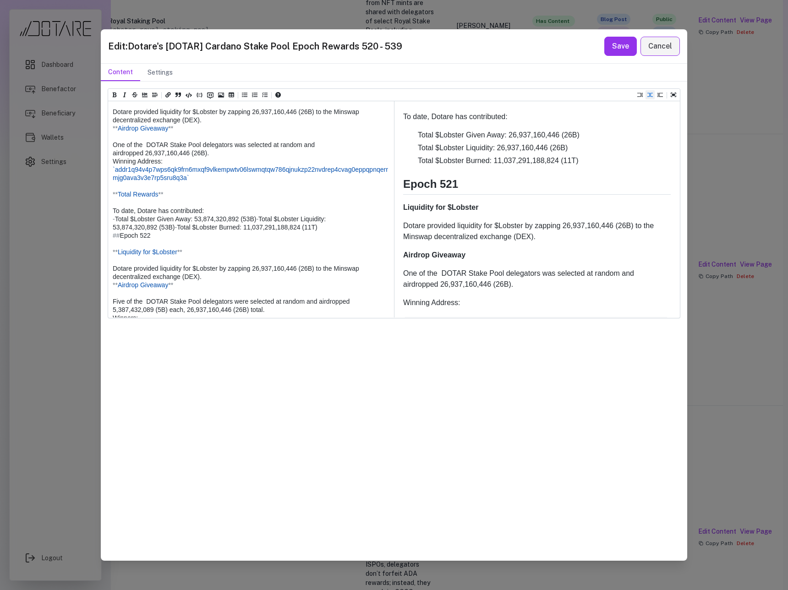
scroll to position [155, 0]
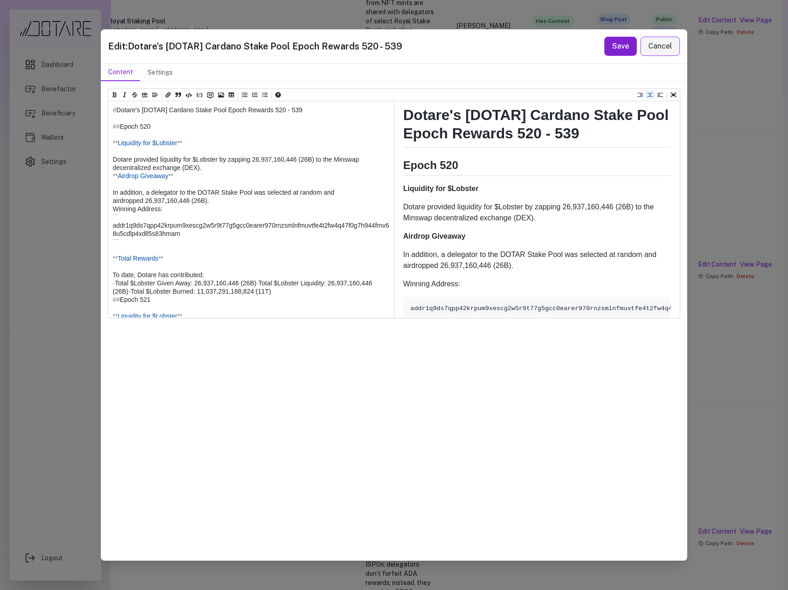
type textarea "**********"
click at [613, 50] on button "Save" at bounding box center [620, 46] width 33 height 19
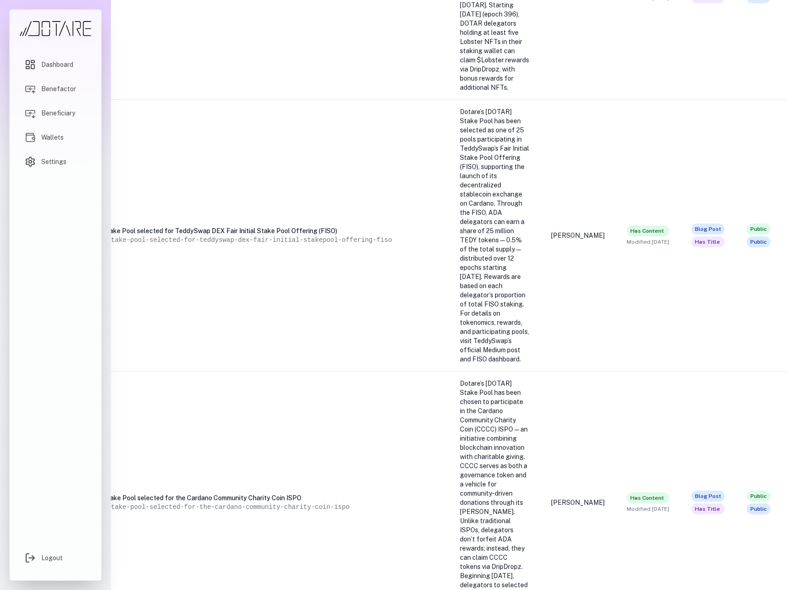
scroll to position [2461, 223]
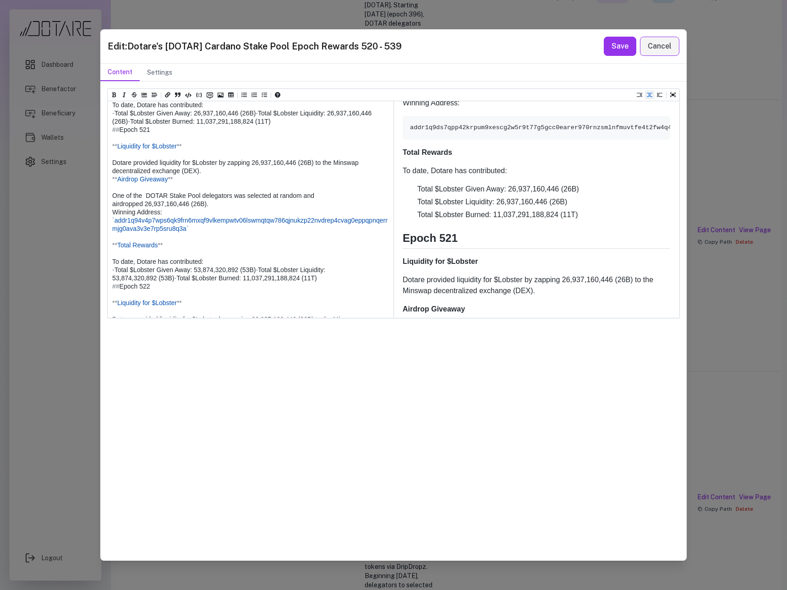
scroll to position [180, 0]
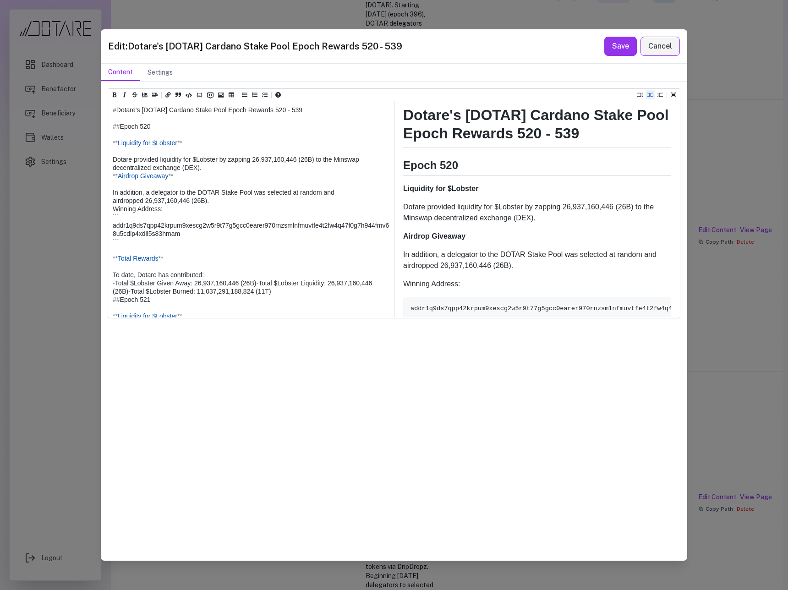
scroll to position [22, 0]
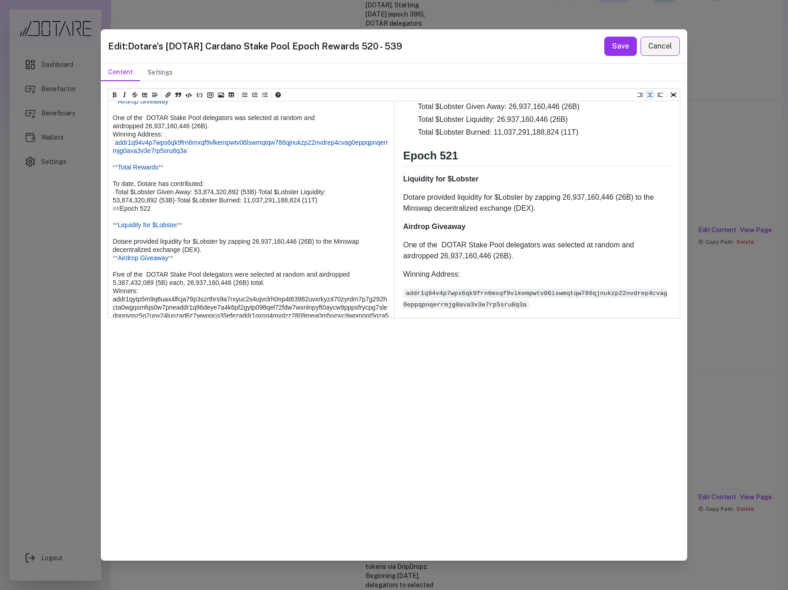
drag, startPoint x: 213, startPoint y: 224, endPoint x: 93, endPoint y: 219, distance: 120.1
click at [93, 219] on div "Edit: Dotare's [DOTAR] Cardano Stake Pool Epoch Rewards 520 - 539 Save Cancel C…" at bounding box center [394, 295] width 788 height 590
click at [191, 96] on icon "Insert code (ctrl + j)" at bounding box center [189, 95] width 6 height 5
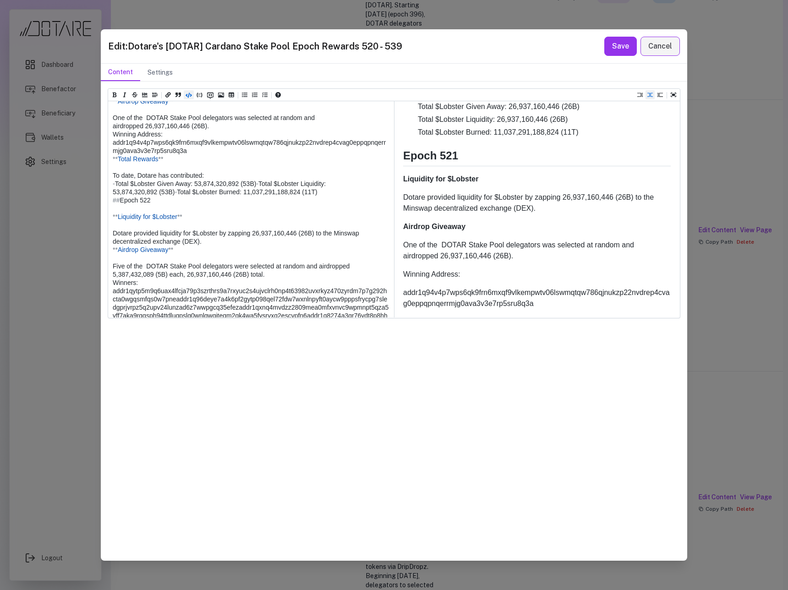
click at [191, 96] on icon "Insert code (ctrl + j)" at bounding box center [189, 95] width 6 height 5
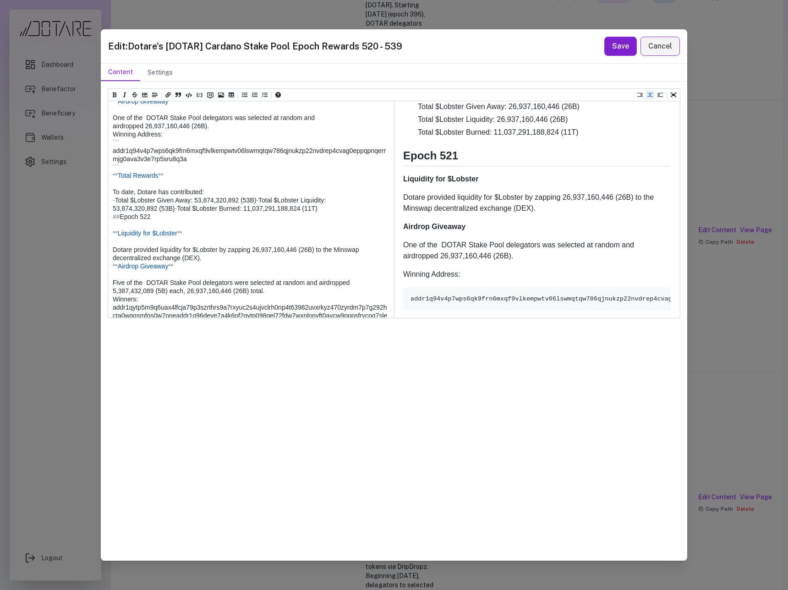
type textarea "**********"
click at [613, 51] on button "Save" at bounding box center [620, 46] width 33 height 19
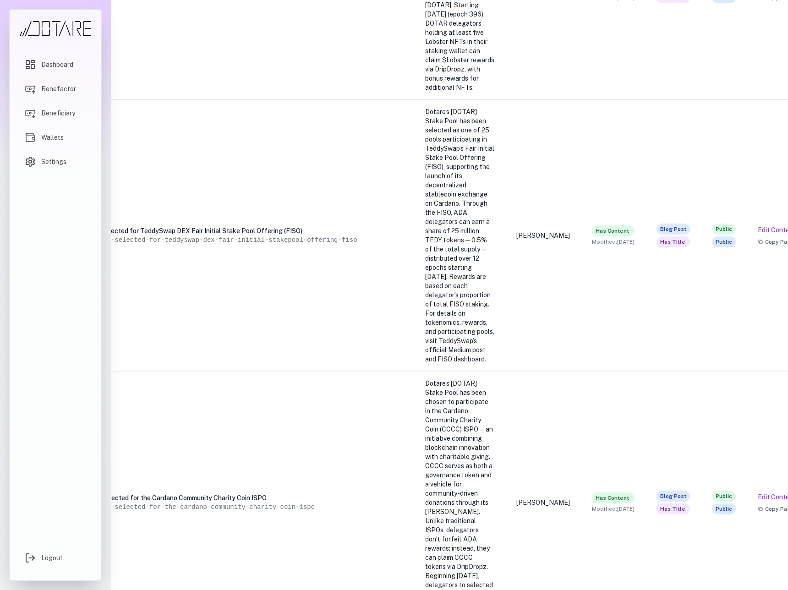
scroll to position [2461, 222]
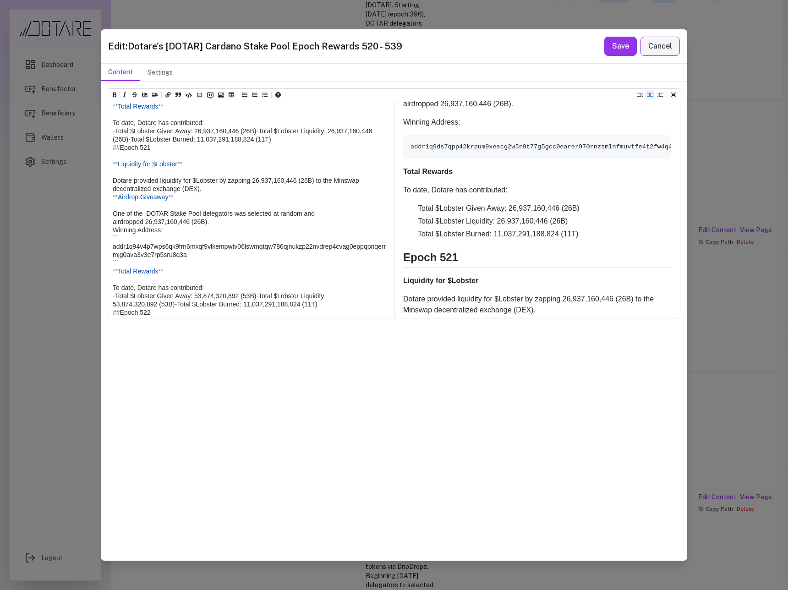
scroll to position [204, 0]
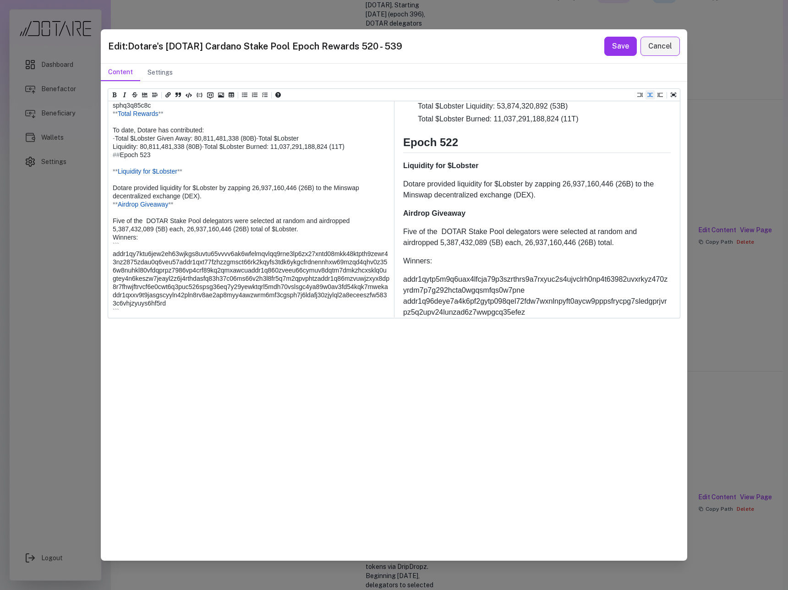
drag, startPoint x: 182, startPoint y: 253, endPoint x: 98, endPoint y: 181, distance: 111.5
click at [98, 181] on div "Edit: Dotare's [DOTAR] Cardano Stake Pool Epoch Rewards 520 - 539 Save Cancel C…" at bounding box center [394, 295] width 788 height 590
click at [187, 95] on icon "Insert code (ctrl + j)" at bounding box center [189, 95] width 6 height 6
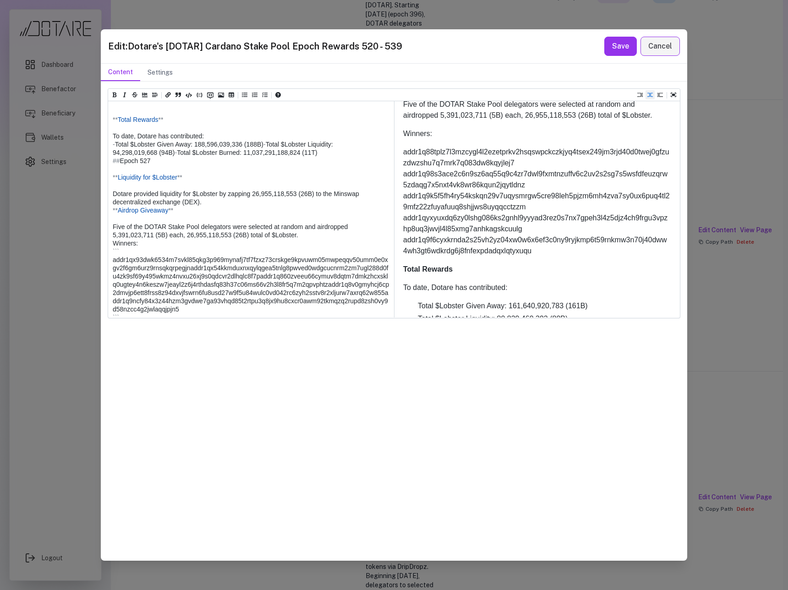
drag, startPoint x: 195, startPoint y: 267, endPoint x: 105, endPoint y: 196, distance: 114.8
click at [105, 196] on div "Heading 1 Heading 2 Heading 3 Heading 4 Heading 5 Heading 6 # Dotare's [DOTAR] …" at bounding box center [394, 321] width 586 height 479
click at [190, 96] on icon "Insert code (ctrl + j)" at bounding box center [189, 95] width 6 height 6
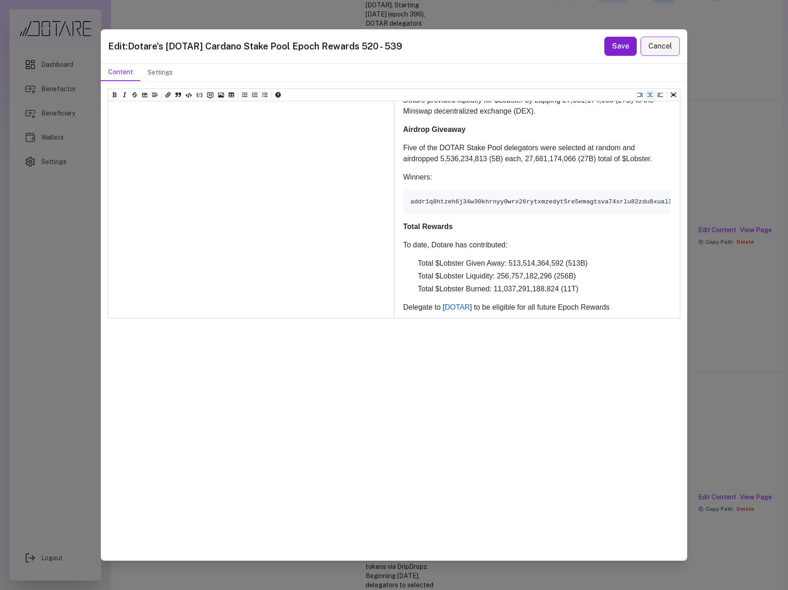
type textarea "**********"
click at [623, 42] on button "Save" at bounding box center [620, 46] width 33 height 19
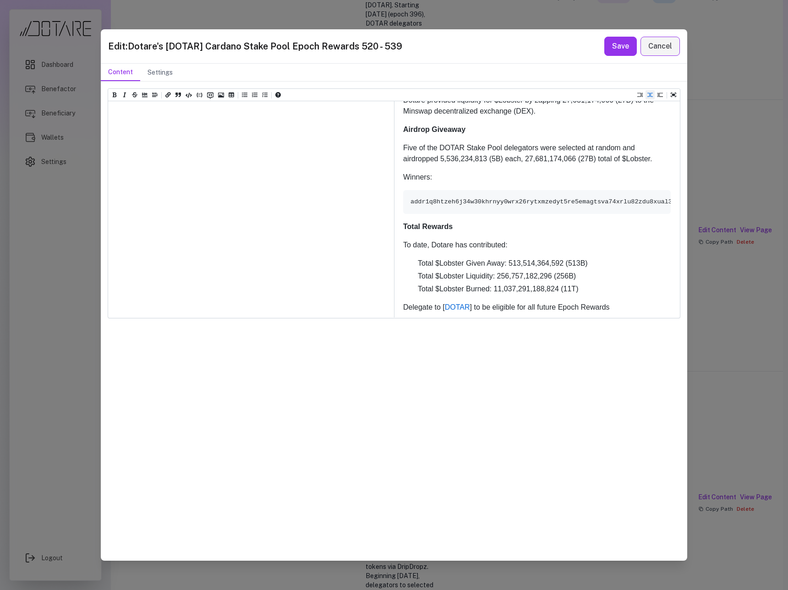
drag, startPoint x: 209, startPoint y: 225, endPoint x: 92, endPoint y: 135, distance: 148.0
click at [92, 135] on div "Edit: Dotare's [DOTAR] Cardano Stake Pool Epoch Rewards 520 - 539 Save Cancel C…" at bounding box center [394, 295] width 788 height 590
click at [187, 94] on icon "Insert code (ctrl + j)" at bounding box center [189, 95] width 6 height 6
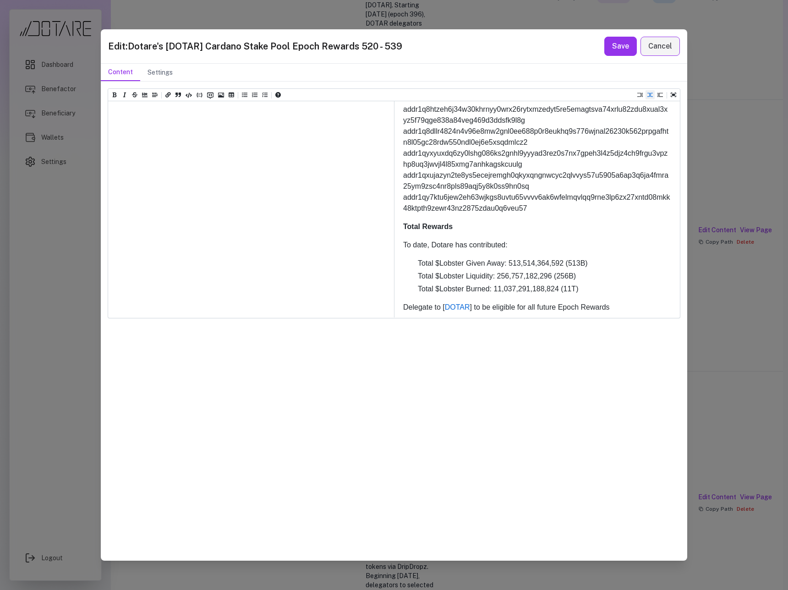
drag, startPoint x: 207, startPoint y: 225, endPoint x: 96, endPoint y: 155, distance: 131.2
click at [96, 155] on div "Edit: Dotare's [DOTAR] Cardano Stake Pool Epoch Rewards 520 - 539 Save Cancel C…" at bounding box center [394, 295] width 788 height 590
click at [198, 95] on icon "Insert Code Block (ctrl + shift + j)" at bounding box center [200, 95] width 6 height 6
click at [190, 96] on icon "Insert code (ctrl + j)" at bounding box center [189, 95] width 6 height 5
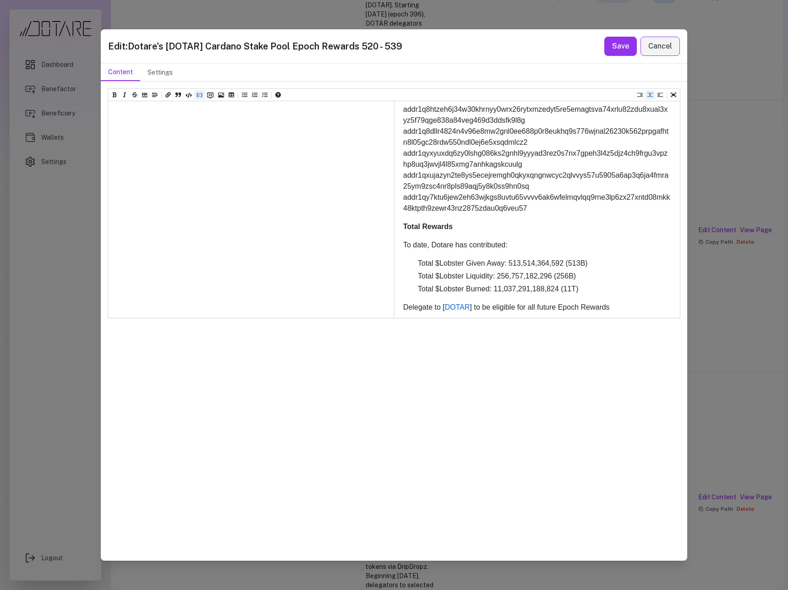
click at [201, 96] on icon "Insert Code Block (ctrl + shift + j)" at bounding box center [200, 95] width 6 height 6
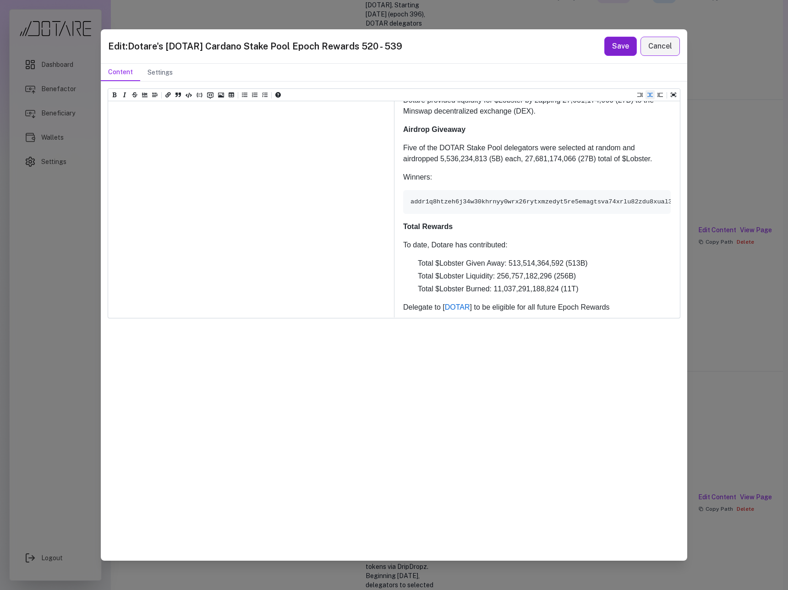
type textarea "**********"
click at [618, 47] on button "Save" at bounding box center [620, 46] width 33 height 19
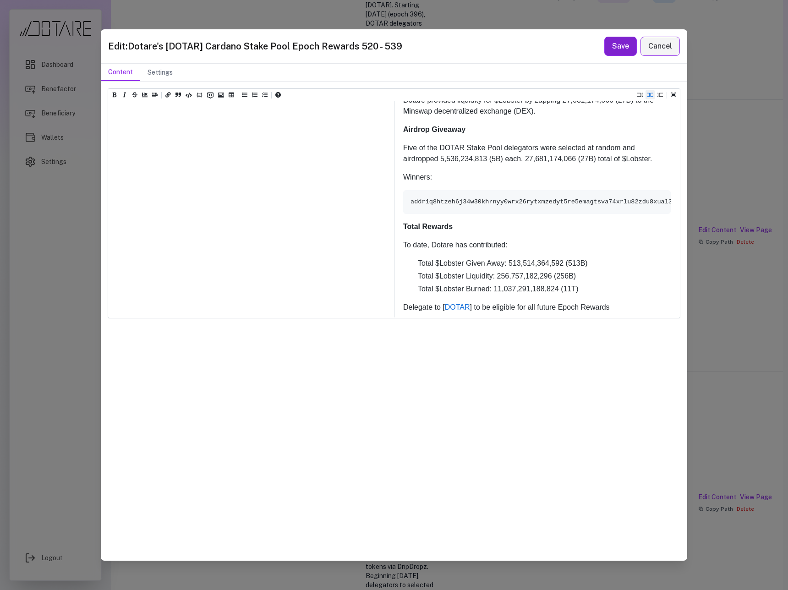
click at [615, 49] on button "Save" at bounding box center [620, 46] width 33 height 19
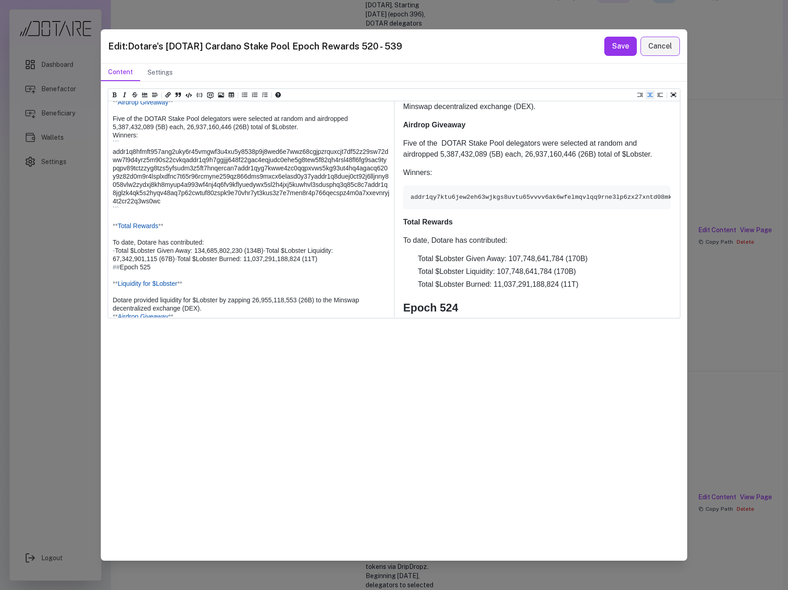
scroll to position [1702, 0]
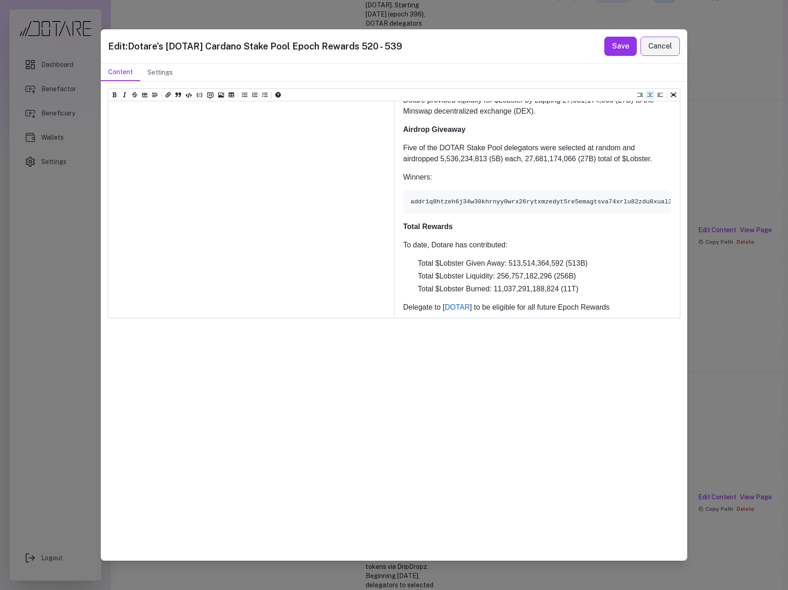
type textarea "**********"
click at [612, 52] on button "Save" at bounding box center [620, 46] width 33 height 19
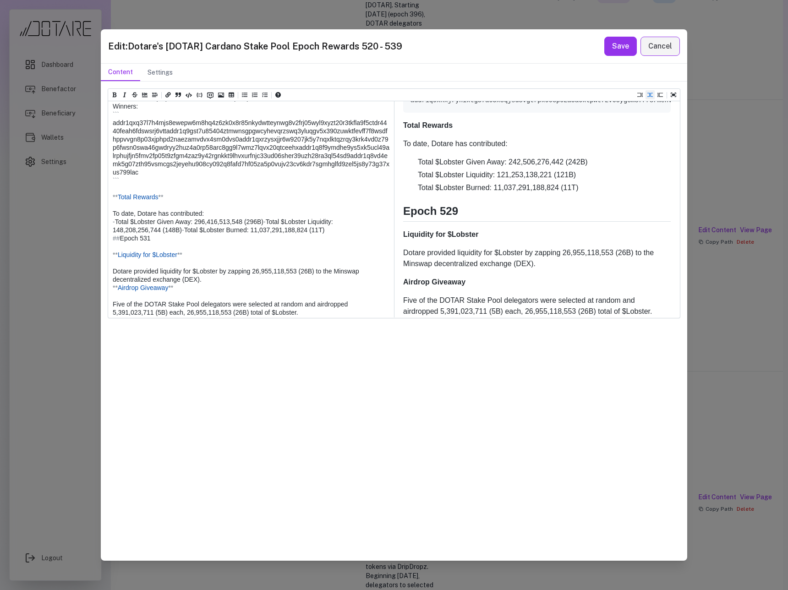
scroll to position [2440, 0]
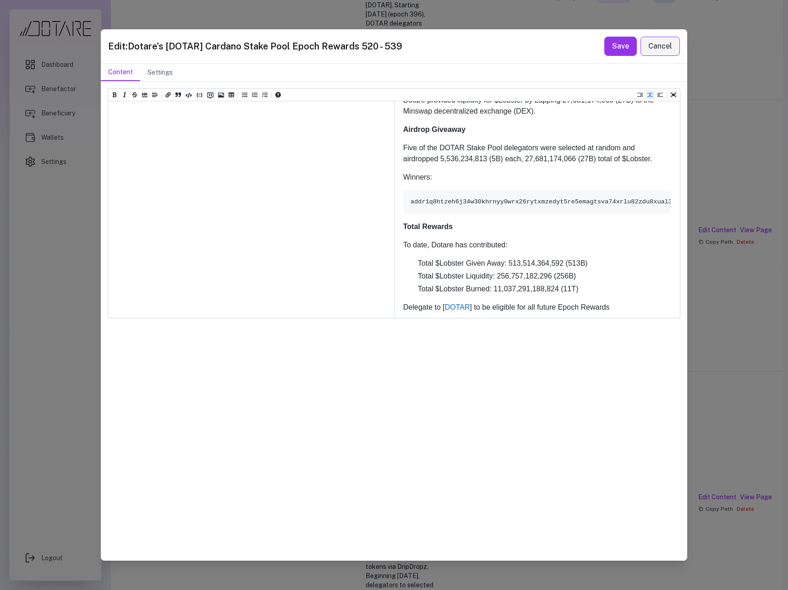
type textarea "**********"
click at [611, 51] on button "Save" at bounding box center [620, 46] width 33 height 19
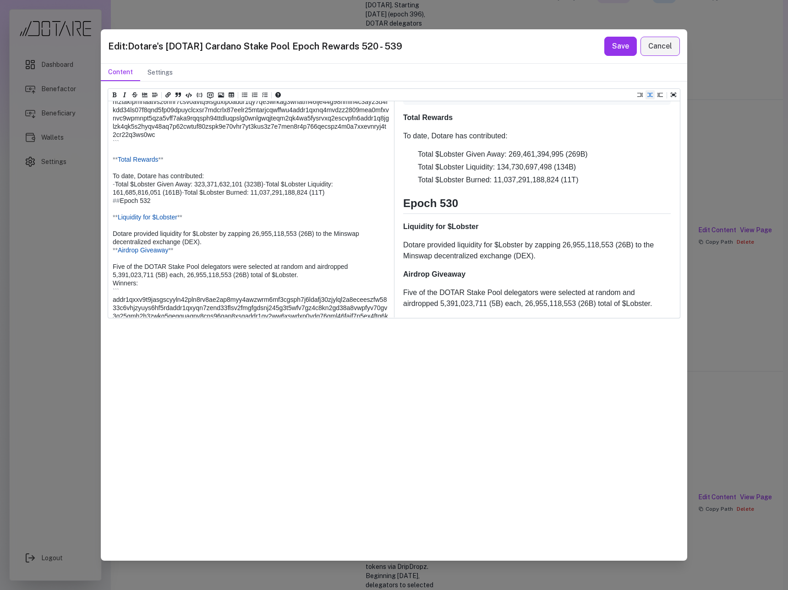
scroll to position [2717, 0]
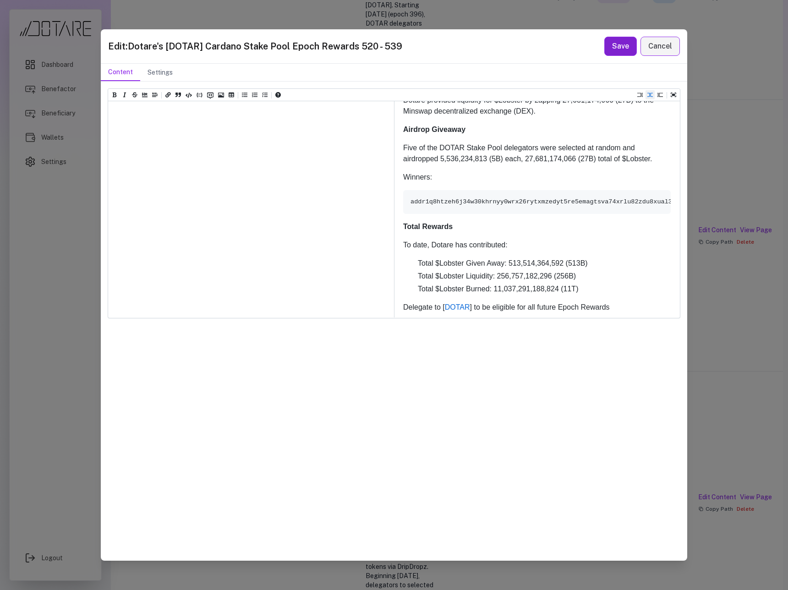
type textarea "**********"
click at [629, 53] on button "Save" at bounding box center [620, 46] width 33 height 19
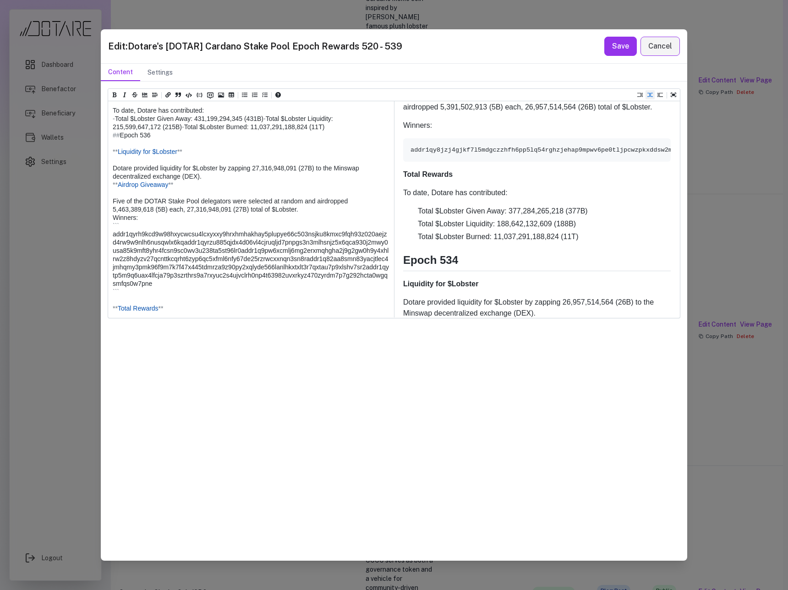
scroll to position [3708, 0]
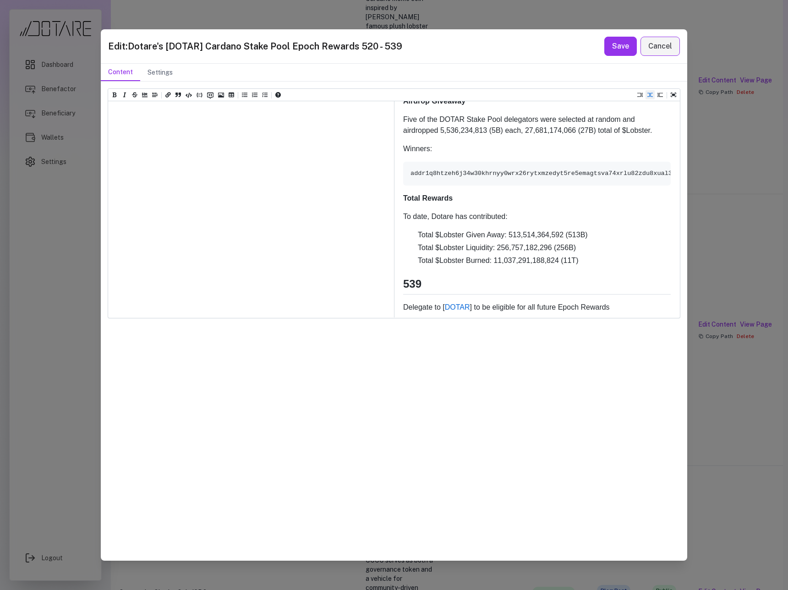
paste textarea "**********"
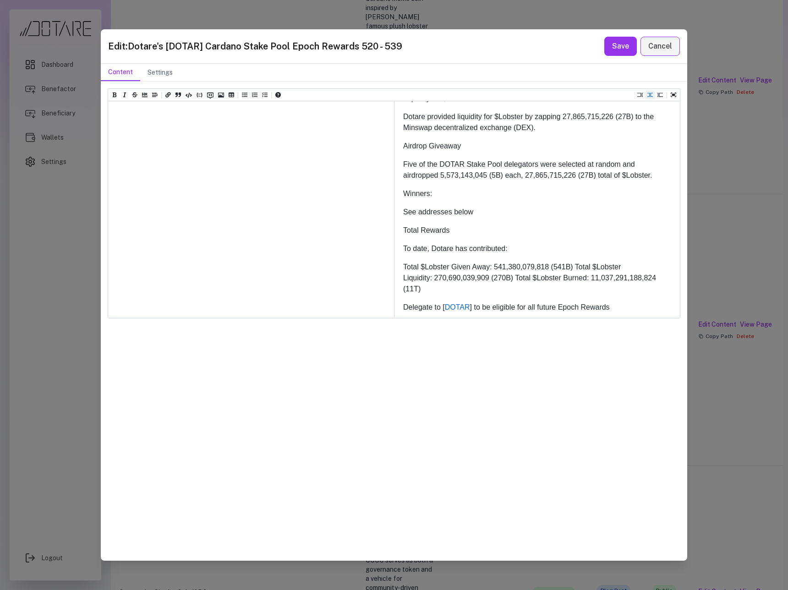
paste textarea "**********"
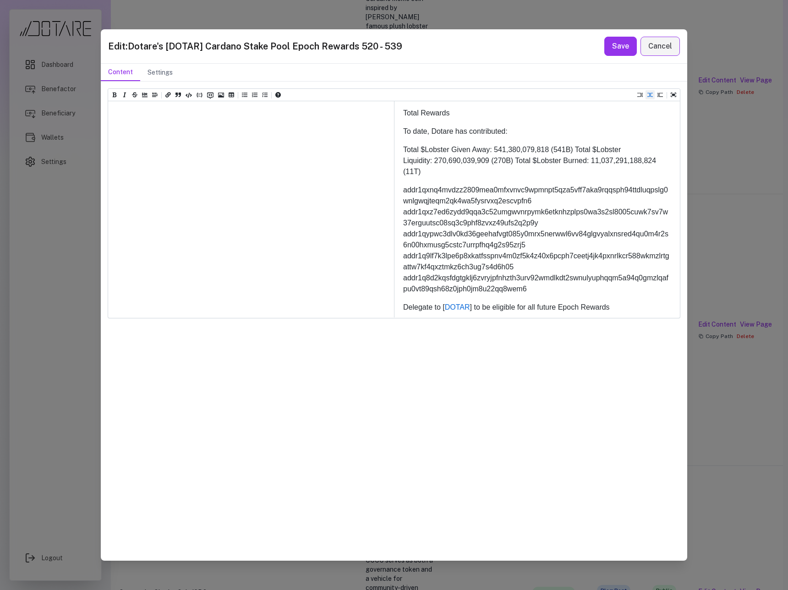
scroll to position [5595, 0]
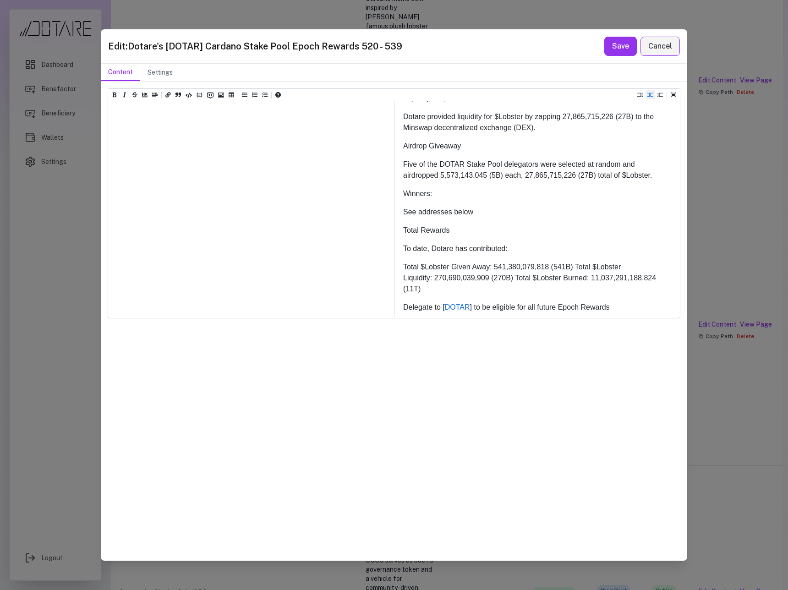
drag, startPoint x: 198, startPoint y: 211, endPoint x: 104, endPoint y: 207, distance: 94.0
click at [104, 207] on div "Heading 1 Heading 2 Heading 3 Heading 4 Heading 5 Heading 6 # Dotare's [DOTAR] …" at bounding box center [394, 321] width 586 height 479
paste textarea "**********"
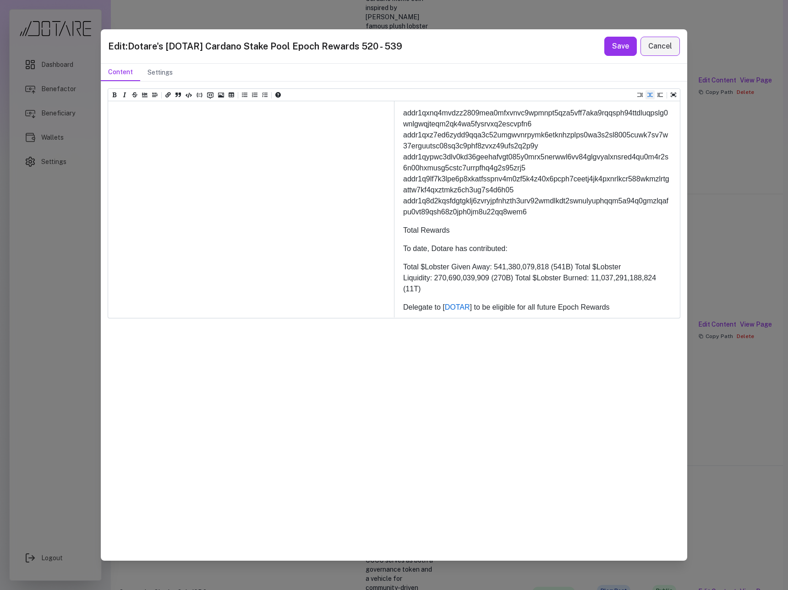
scroll to position [5690, 0]
drag, startPoint x: 210, startPoint y: 228, endPoint x: 102, endPoint y: 158, distance: 129.1
click at [102, 158] on div "Heading 1 Heading 2 Heading 3 Heading 4 Heading 5 Heading 6 # Dotare's [DOTAR] …" at bounding box center [394, 321] width 586 height 479
click at [191, 95] on icon "Insert code (ctrl + j)" at bounding box center [189, 95] width 6 height 5
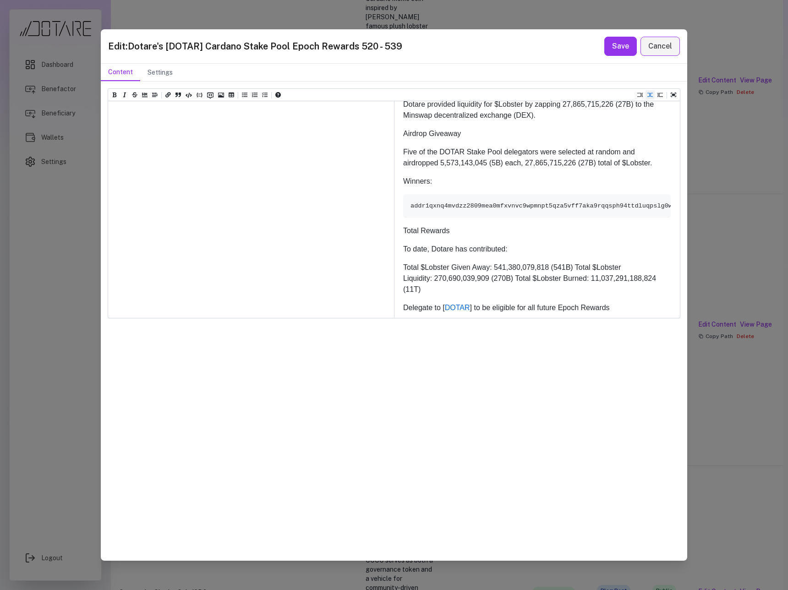
scroll to position [5405, 0]
drag, startPoint x: 182, startPoint y: 254, endPoint x: 88, endPoint y: 252, distance: 93.9
click at [88, 252] on div "Edit: Dotare's [DOTAR] Cardano Stake Pool Epoch Rewards 520 - 539 Save Cancel C…" at bounding box center [394, 295] width 788 height 590
drag, startPoint x: 165, startPoint y: 189, endPoint x: 103, endPoint y: 187, distance: 62.8
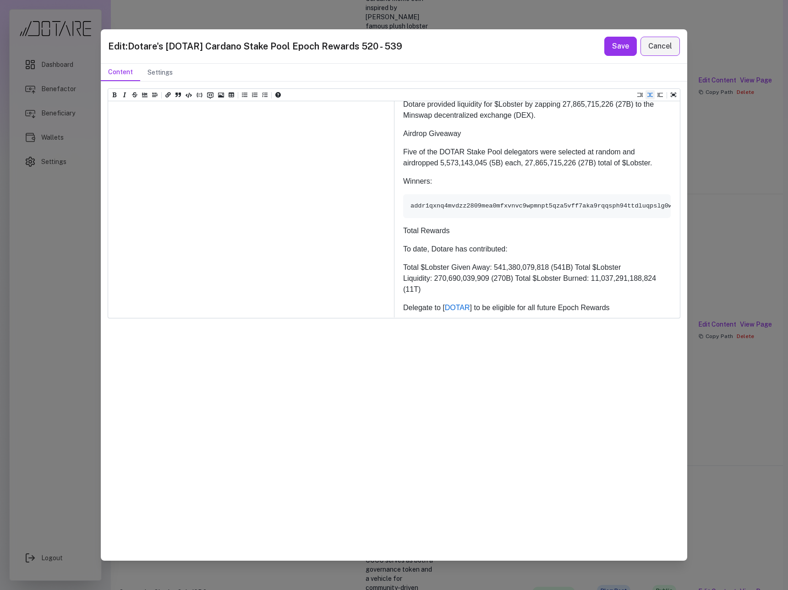
click at [103, 187] on div "Heading 1 Heading 2 Heading 3 Heading 4 Heading 5 Heading 6 # Dotare's [DOTAR] …" at bounding box center [394, 321] width 586 height 479
drag, startPoint x: 170, startPoint y: 230, endPoint x: 98, endPoint y: 226, distance: 72.0
click at [98, 226] on div "Edit: Dotare's [DOTAR] Cardano Stake Pool Epoch Rewards 520 - 539 Save Cancel C…" at bounding box center [394, 295] width 788 height 590
drag, startPoint x: 269, startPoint y: 276, endPoint x: 111, endPoint y: 256, distance: 159.7
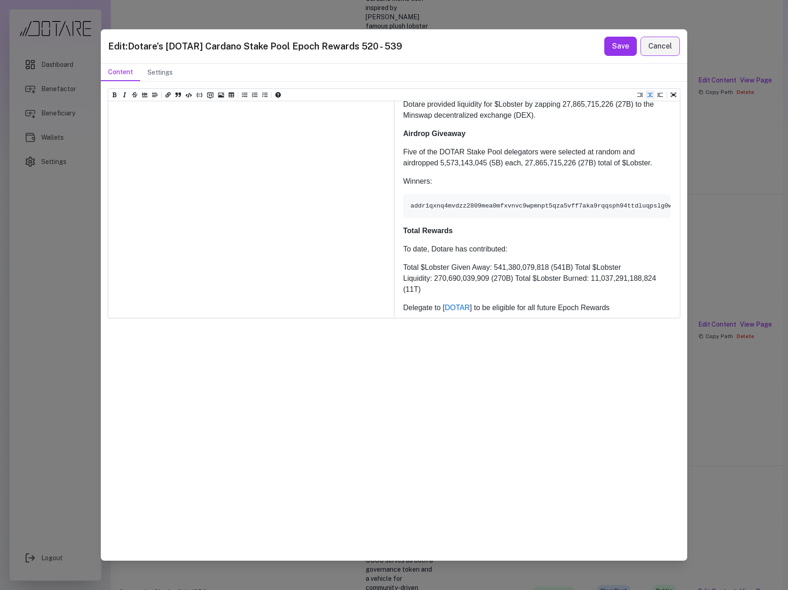
click at [245, 96] on icon "Add unordered list (ctrl + shift + u)" at bounding box center [244, 94] width 5 height 5
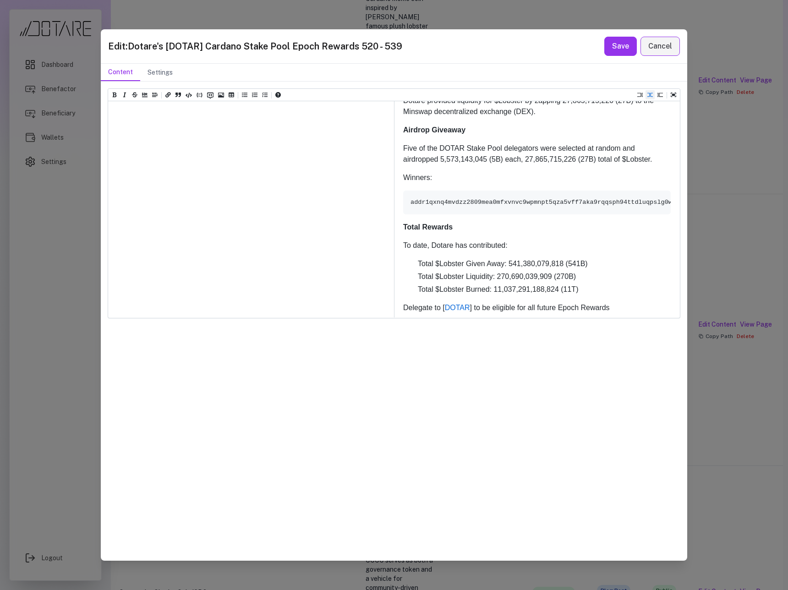
type textarea "**********"
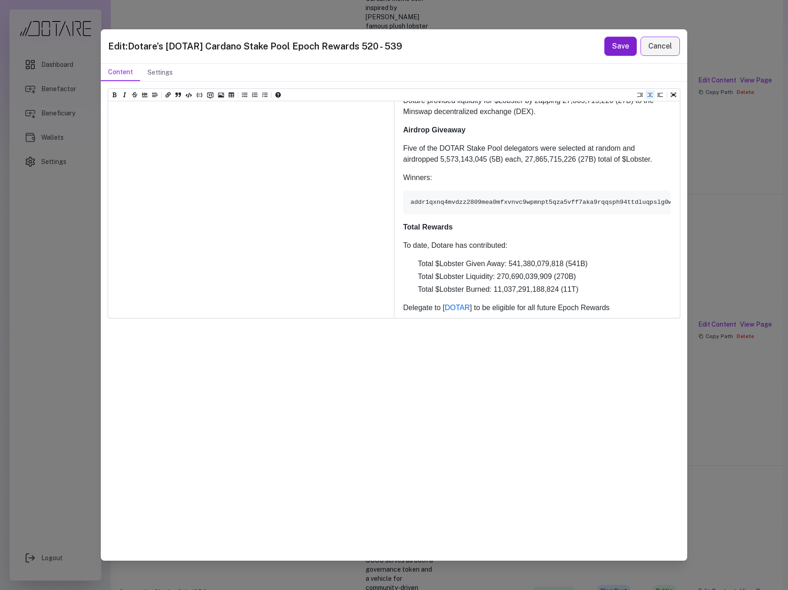
click at [617, 49] on button "Save" at bounding box center [620, 46] width 33 height 19
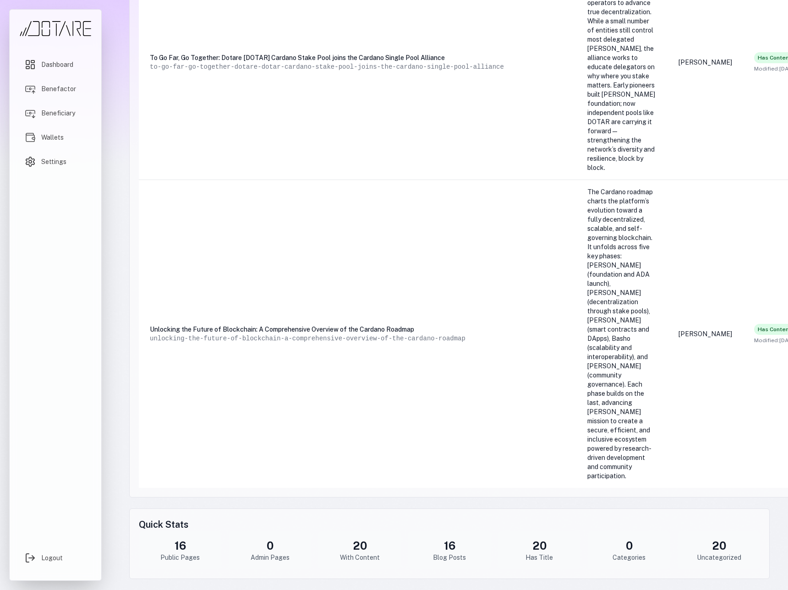
scroll to position [5113, 222]
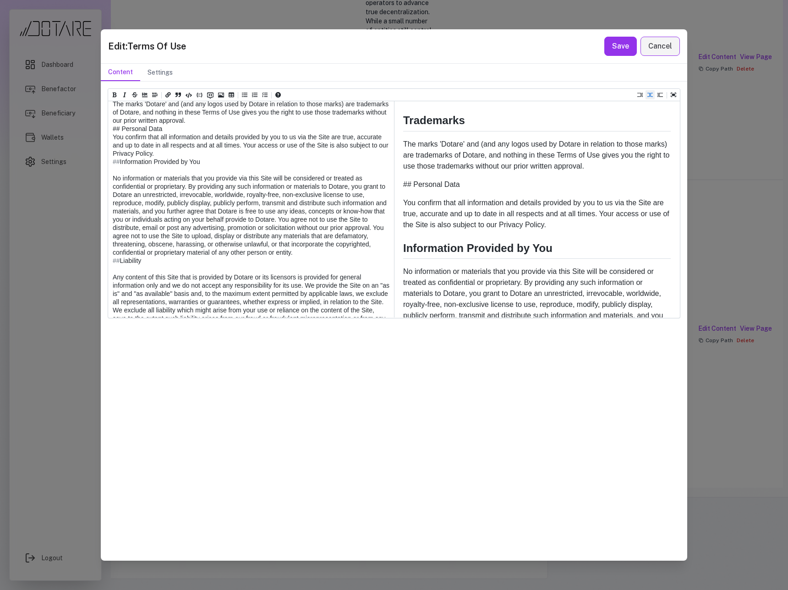
scroll to position [362, 0]
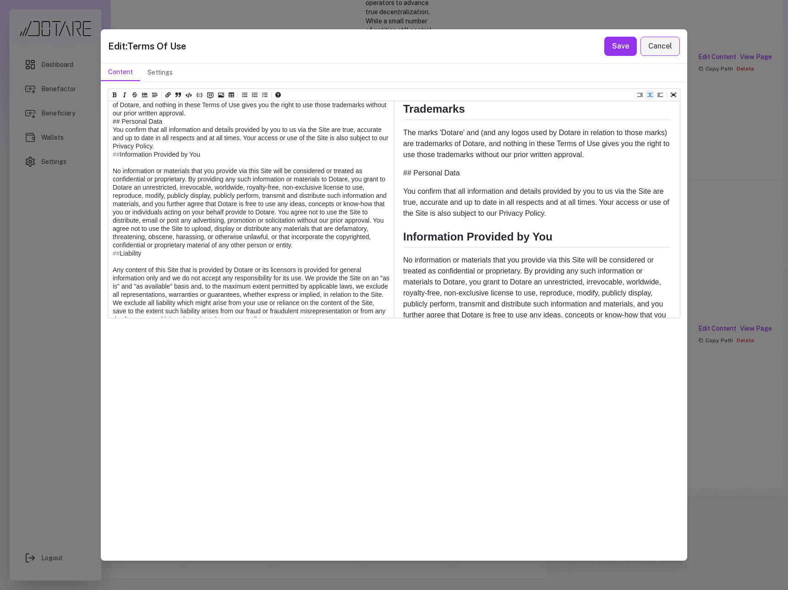
click at [123, 179] on textarea at bounding box center [250, 381] width 285 height 1015
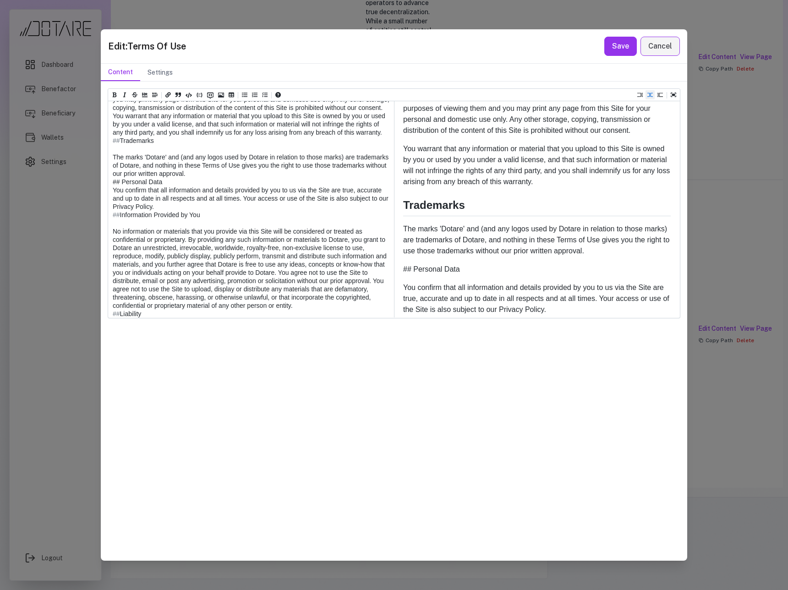
scroll to position [242, 0]
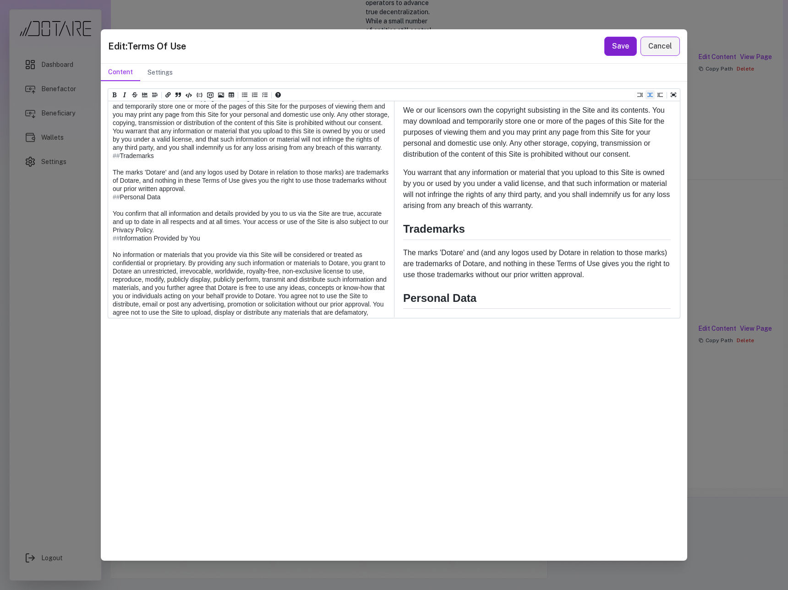
type textarea "**********"
click at [629, 49] on button "Save" at bounding box center [620, 46] width 33 height 19
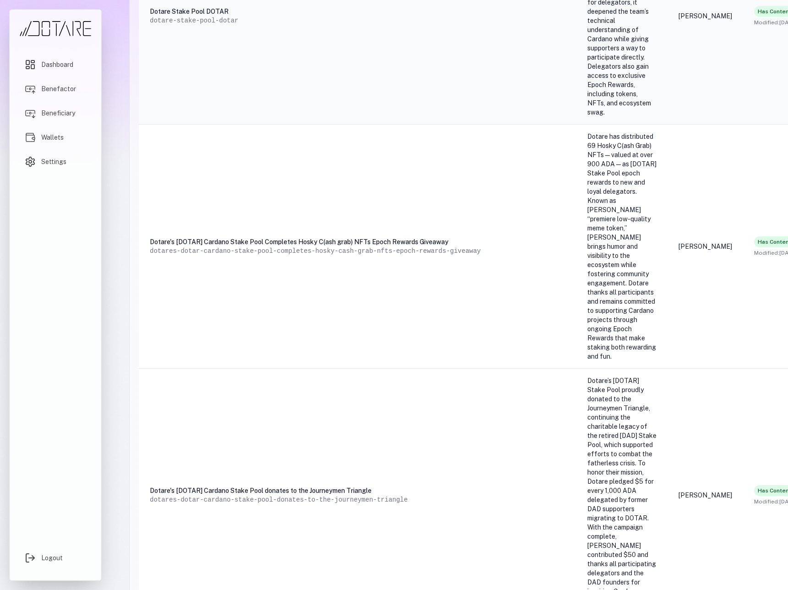
scroll to position [1334, 222]
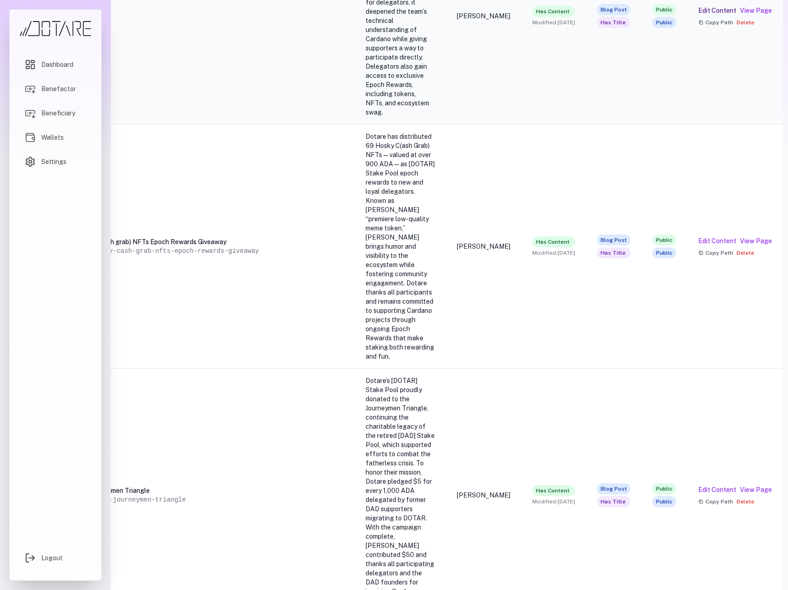
click at [728, 15] on button "Edit Content" at bounding box center [717, 10] width 38 height 9
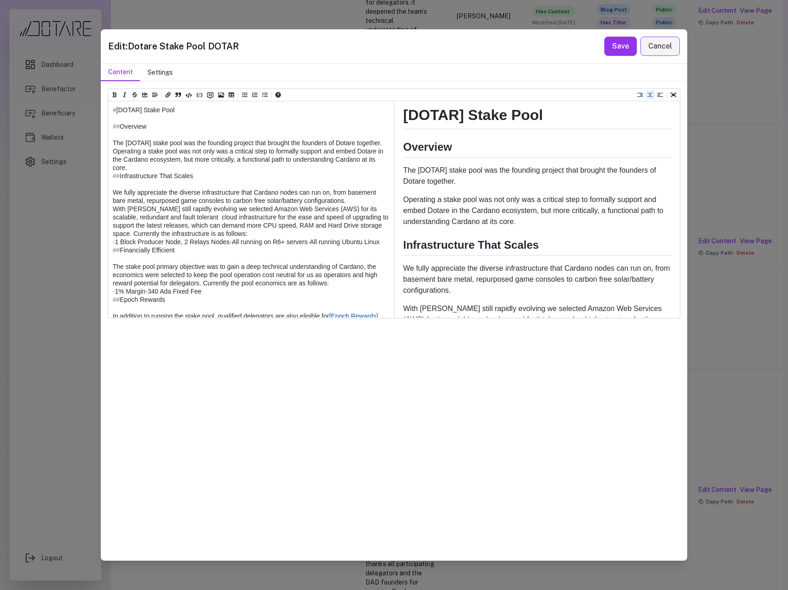
click at [150, 71] on button "Settings" at bounding box center [160, 72] width 40 height 17
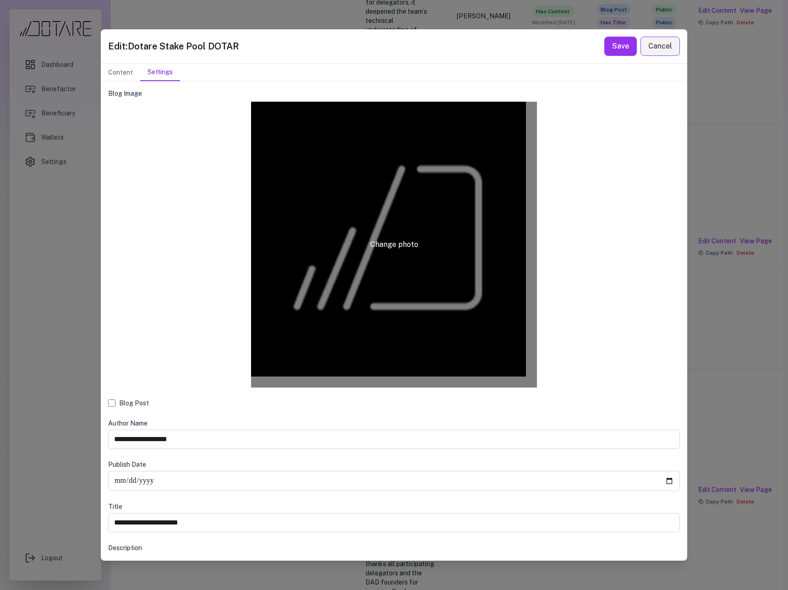
click at [378, 232] on label "Change photo" at bounding box center [394, 245] width 286 height 286
click at [0, 0] on input "Change photo" at bounding box center [0, 0] width 0 height 0
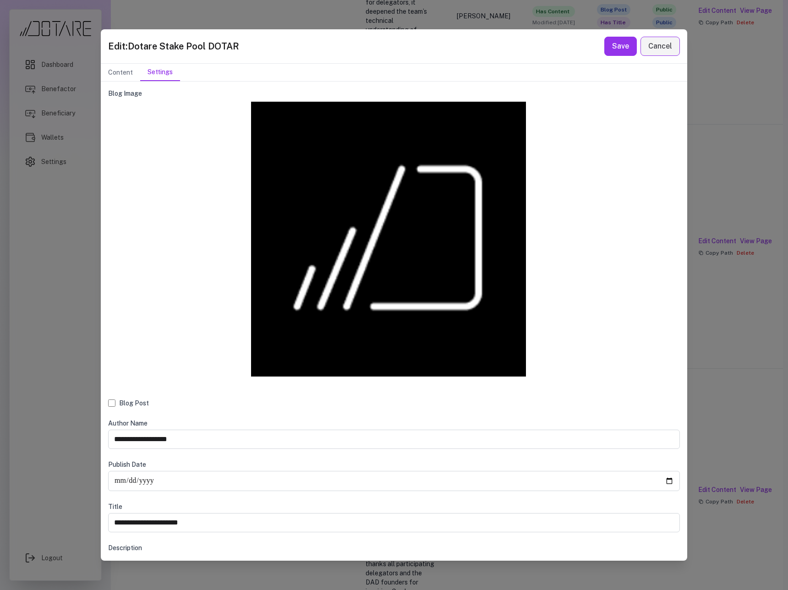
click at [552, 250] on div "Blog Image Change photo" at bounding box center [394, 238] width 572 height 299
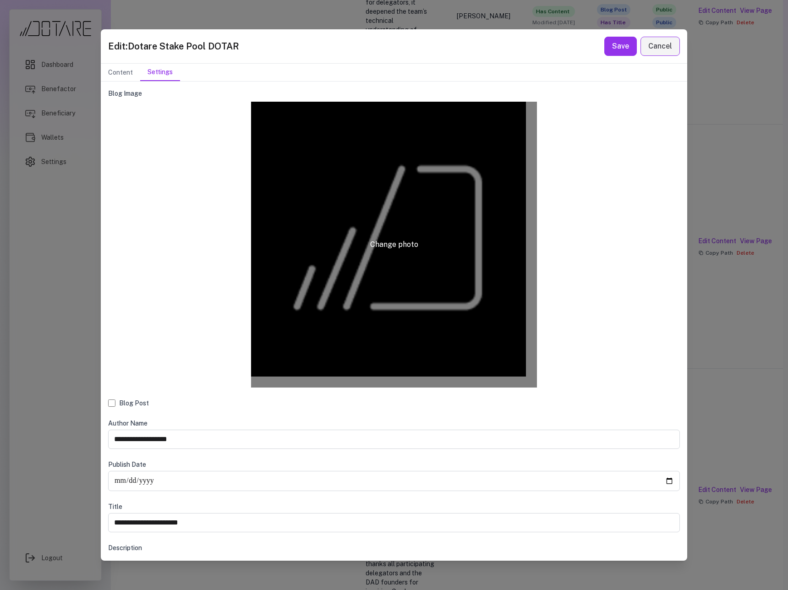
click at [496, 255] on label "Change photo" at bounding box center [394, 245] width 286 height 286
click at [0, 0] on input "Change photo" at bounding box center [0, 0] width 0 height 0
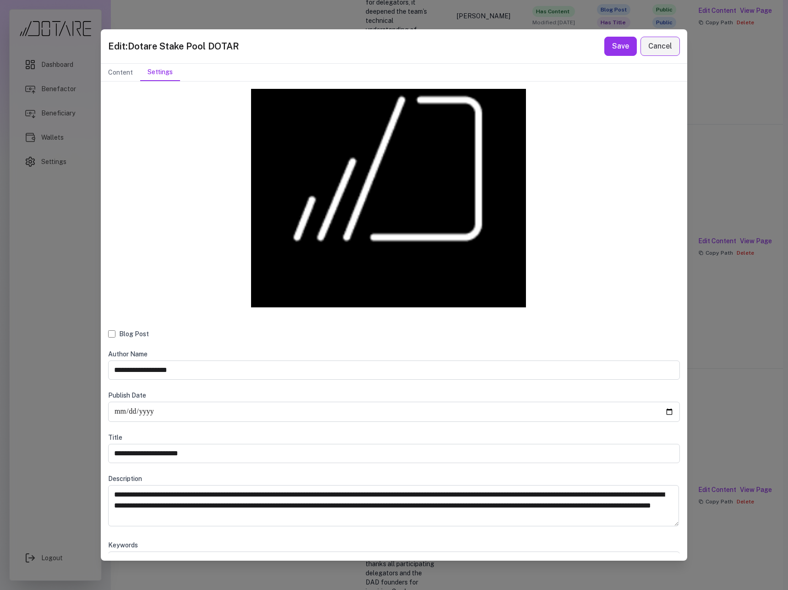
scroll to position [86, 0]
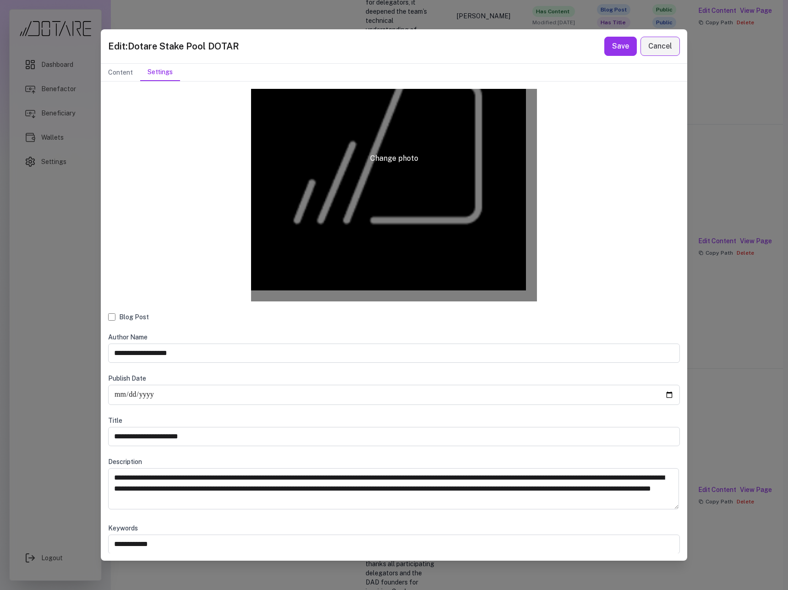
click at [431, 273] on label "Change photo" at bounding box center [394, 159] width 286 height 286
click at [0, 0] on input "Change photo" at bounding box center [0, 0] width 0 height 0
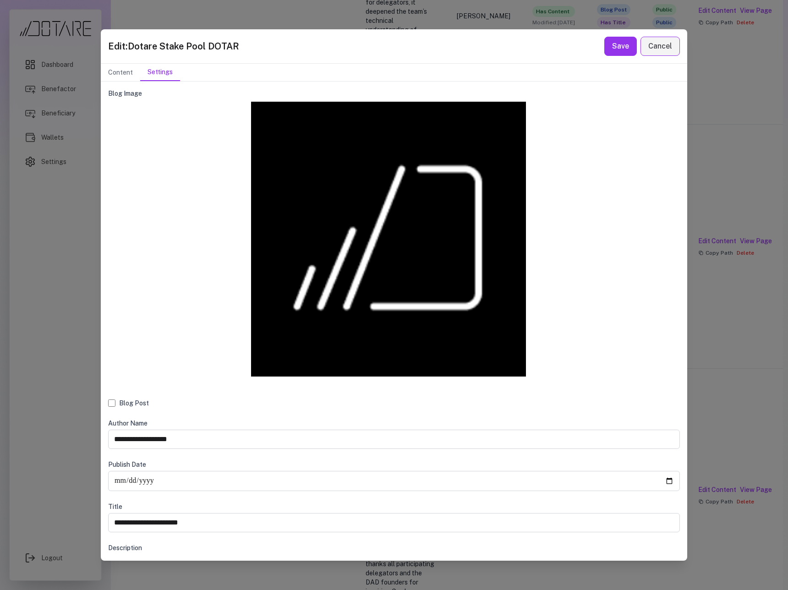
click at [568, 251] on div "Blog Image Change photo" at bounding box center [394, 238] width 572 height 299
click at [127, 71] on button "Content" at bounding box center [120, 72] width 39 height 17
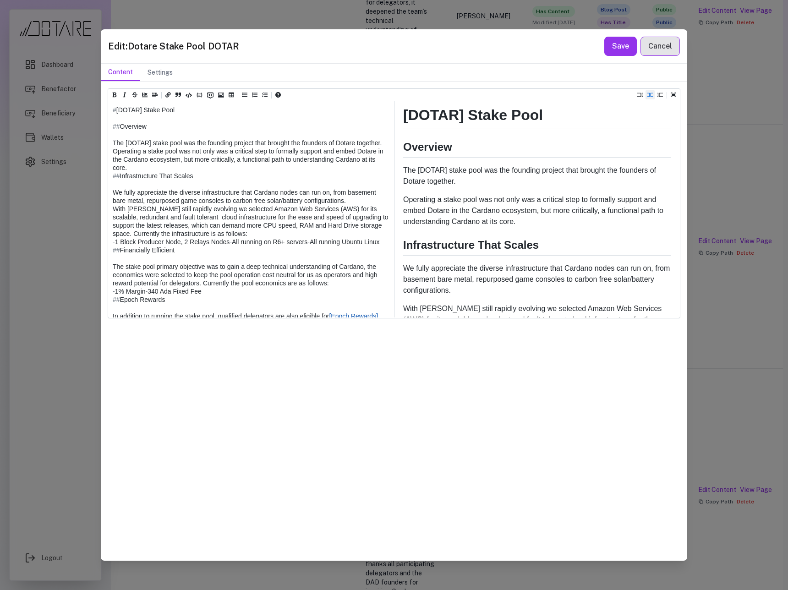
click at [669, 49] on button "Cancel" at bounding box center [659, 46] width 39 height 19
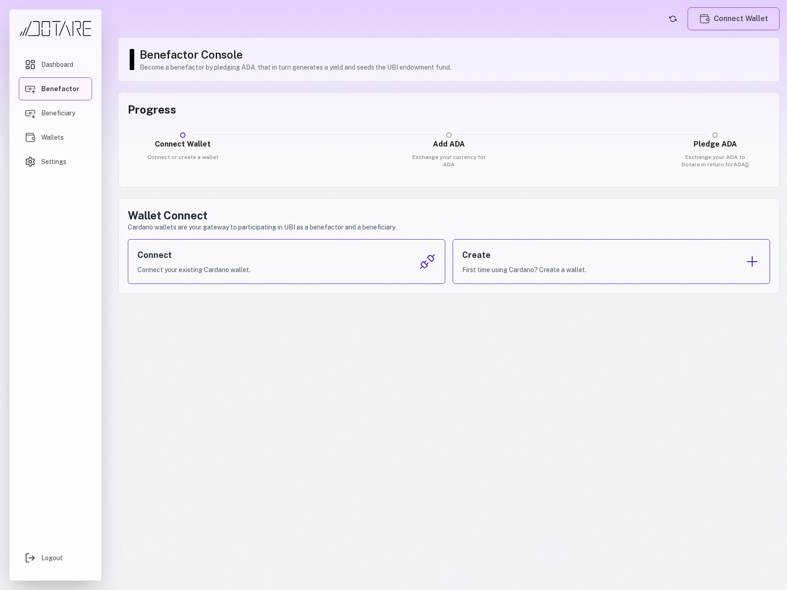
click at [52, 33] on img "Main menu" at bounding box center [55, 29] width 73 height 16
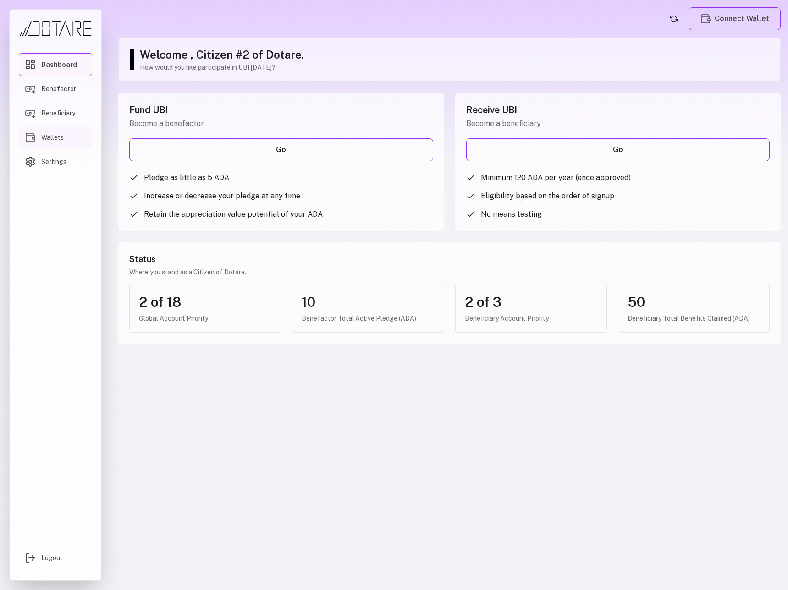
click at [61, 126] on link "Wallets" at bounding box center [55, 137] width 73 height 23
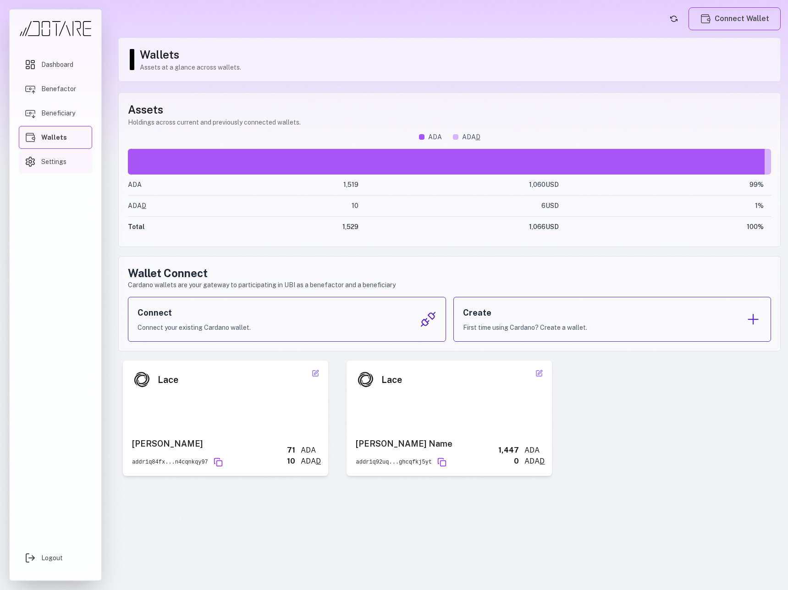
click at [44, 157] on span "Settings" at bounding box center [53, 161] width 25 height 9
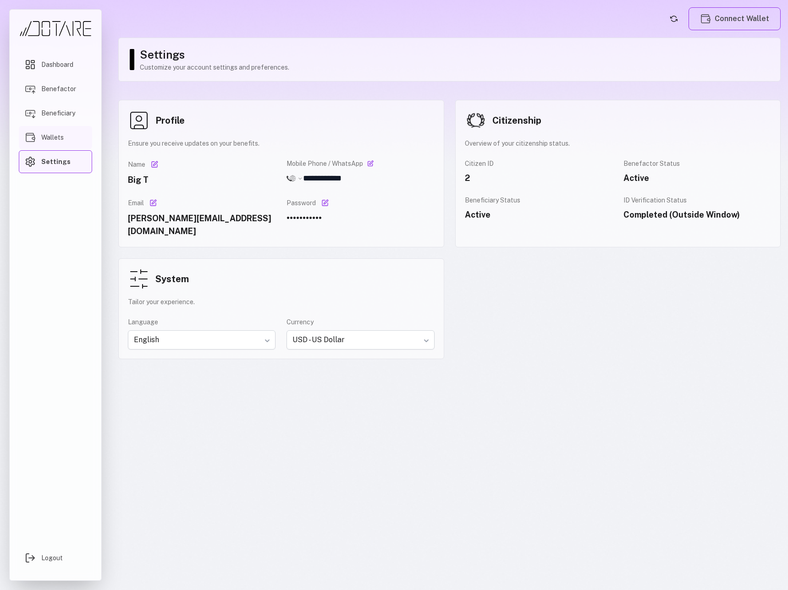
click at [71, 137] on link "Wallets" at bounding box center [55, 137] width 73 height 23
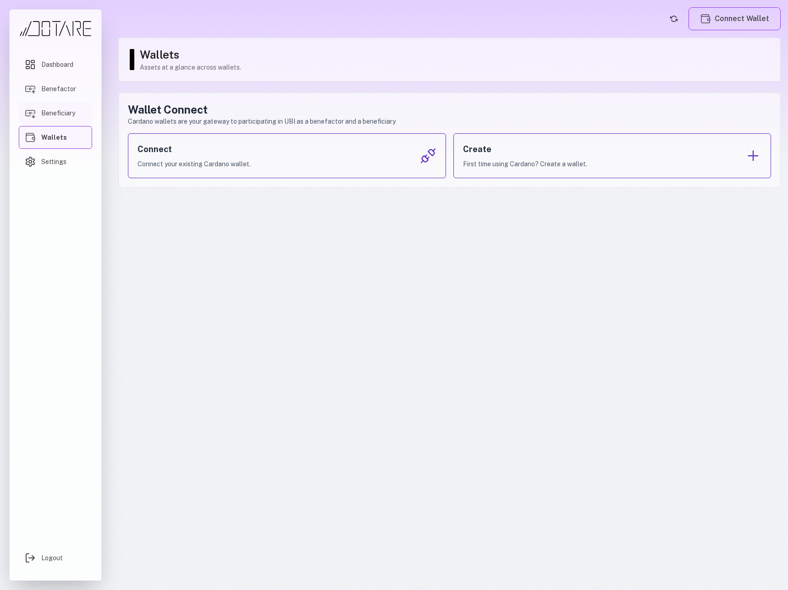
click at [71, 108] on link "Beneficiary" at bounding box center [55, 113] width 73 height 23
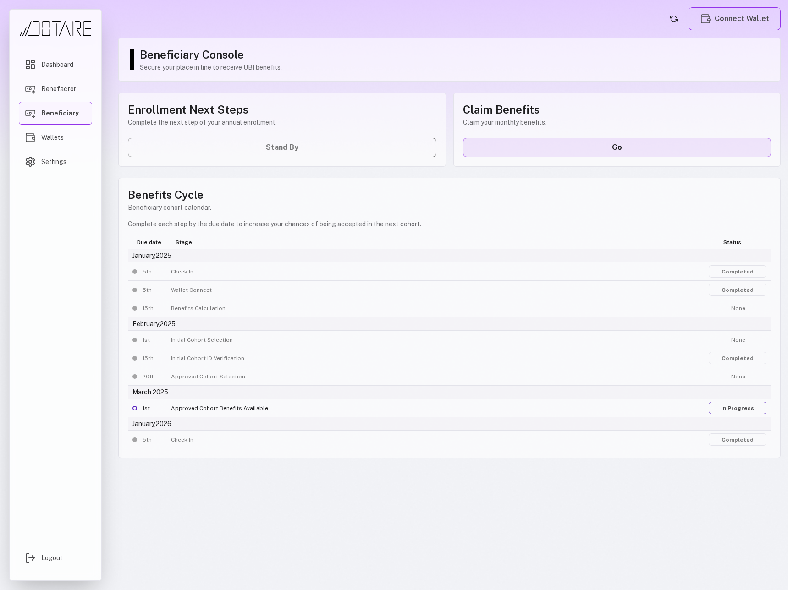
click at [546, 138] on link "Go" at bounding box center [617, 147] width 308 height 19
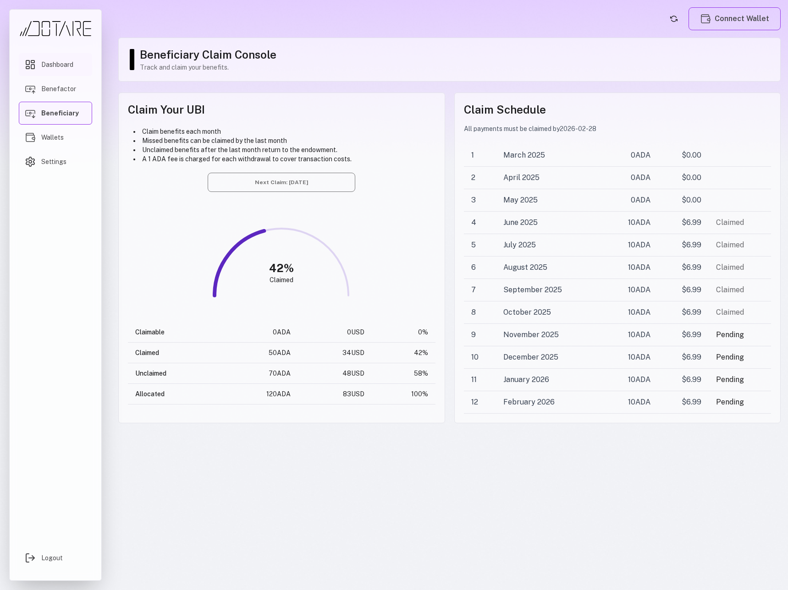
click at [55, 68] on span "Dashboard" at bounding box center [57, 64] width 32 height 9
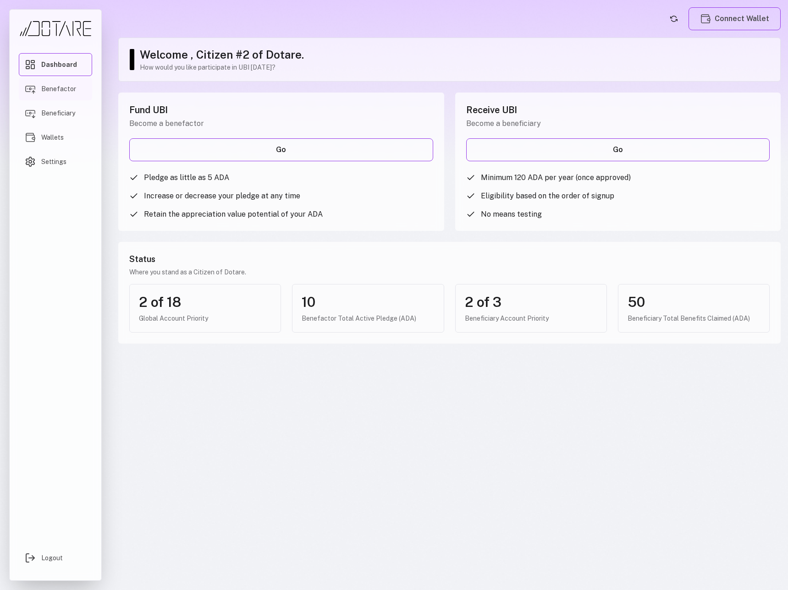
click at [57, 85] on span "Benefactor" at bounding box center [58, 88] width 35 height 9
